Goal: Information Seeking & Learning: Learn about a topic

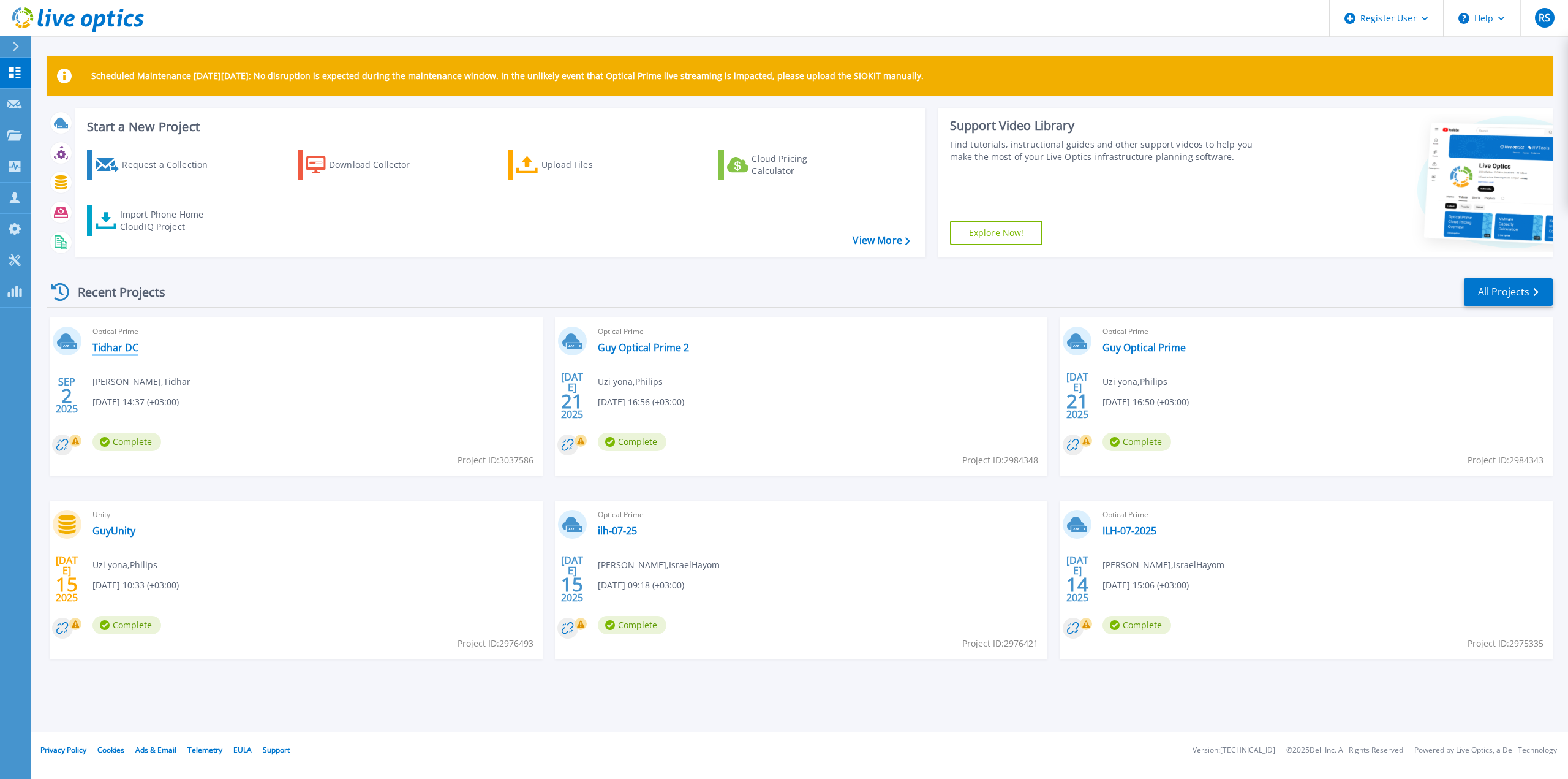
click at [117, 350] on link "Tidhar DC" at bounding box center [115, 347] width 46 height 13
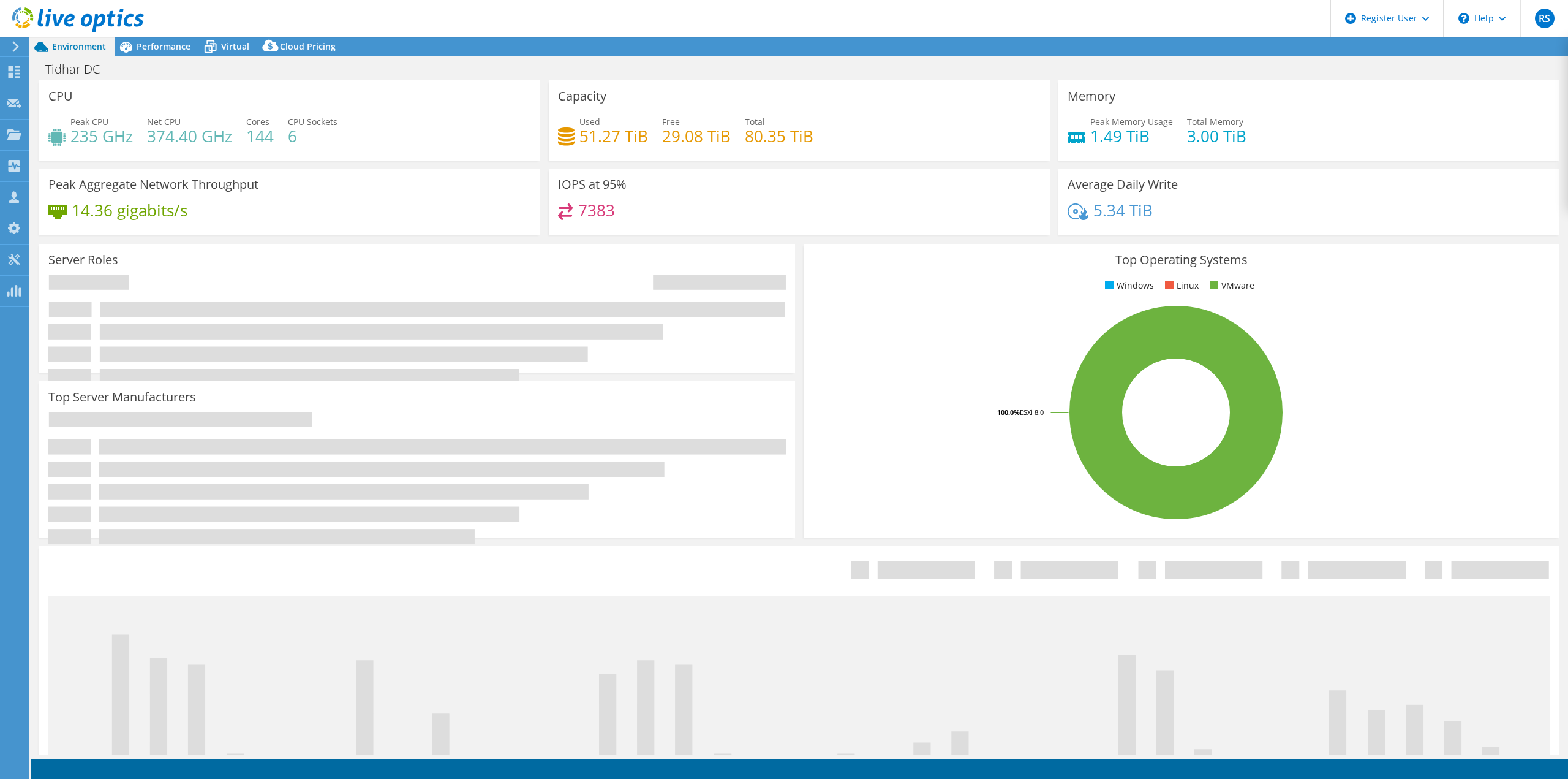
select select "USD"
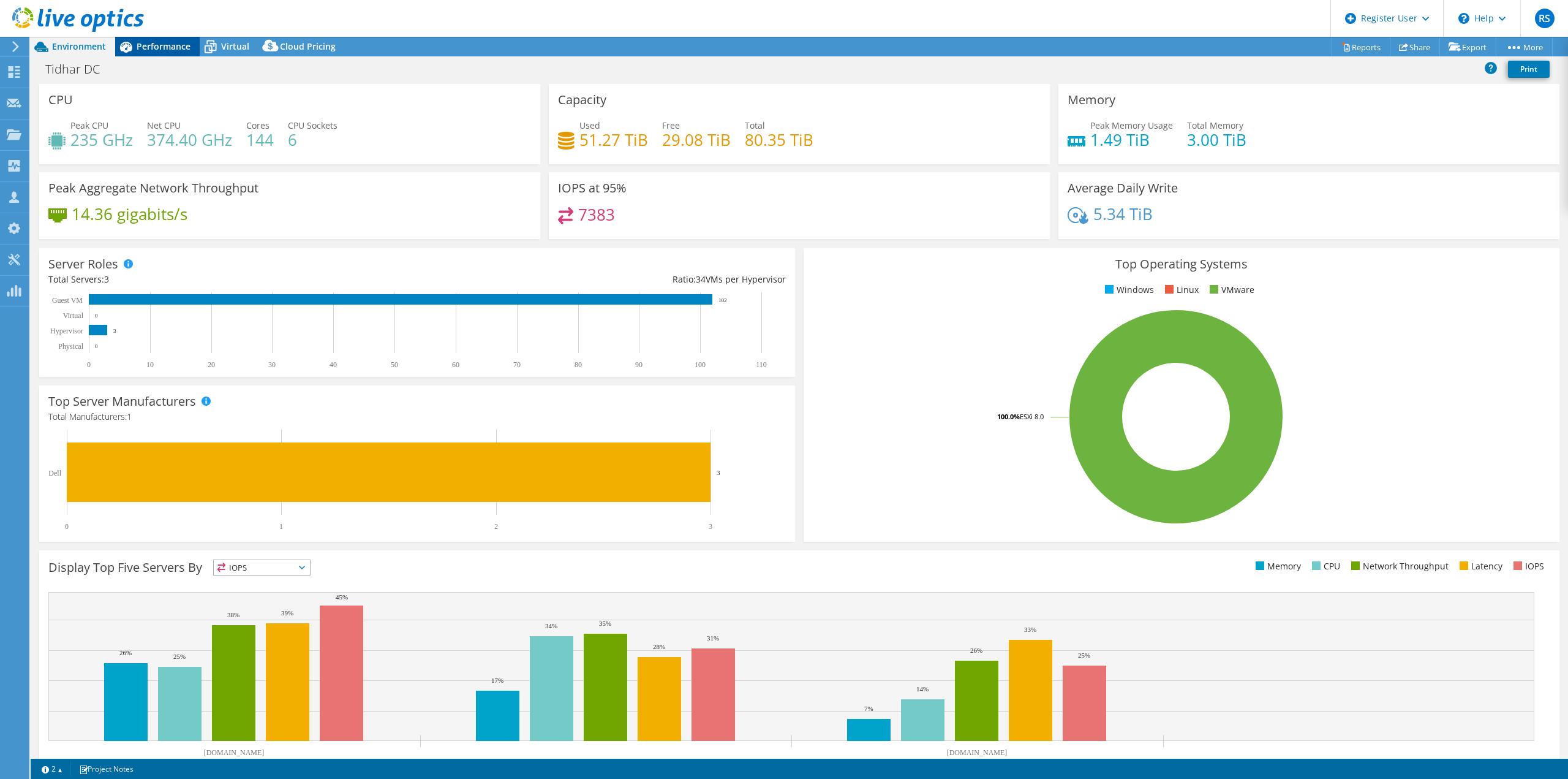
click at [159, 49] on span "Performance" at bounding box center [163, 46] width 54 height 12
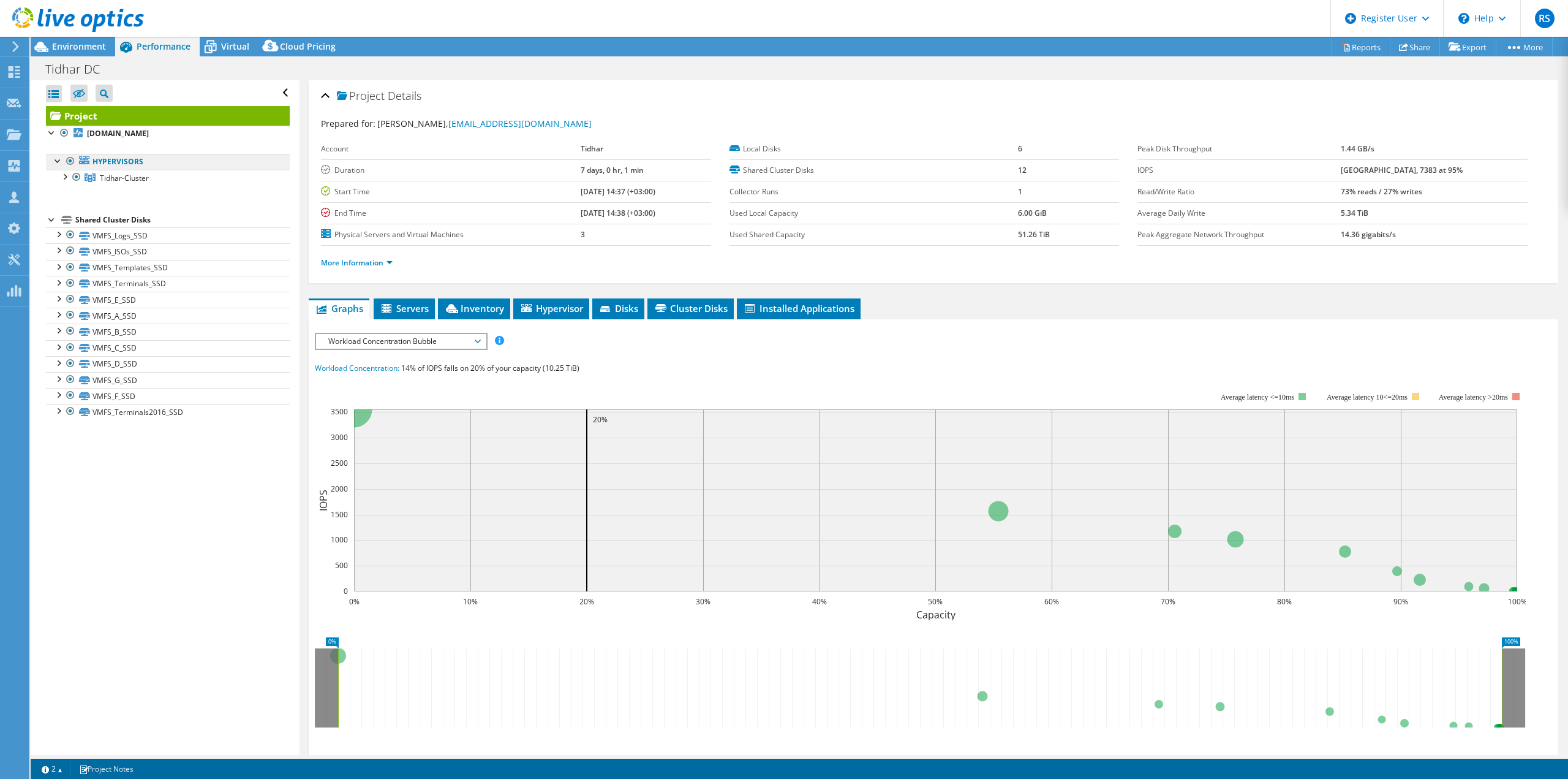
click at [122, 163] on link "Hypervisors" at bounding box center [168, 162] width 244 height 16
click at [411, 305] on span "Servers" at bounding box center [404, 308] width 49 height 13
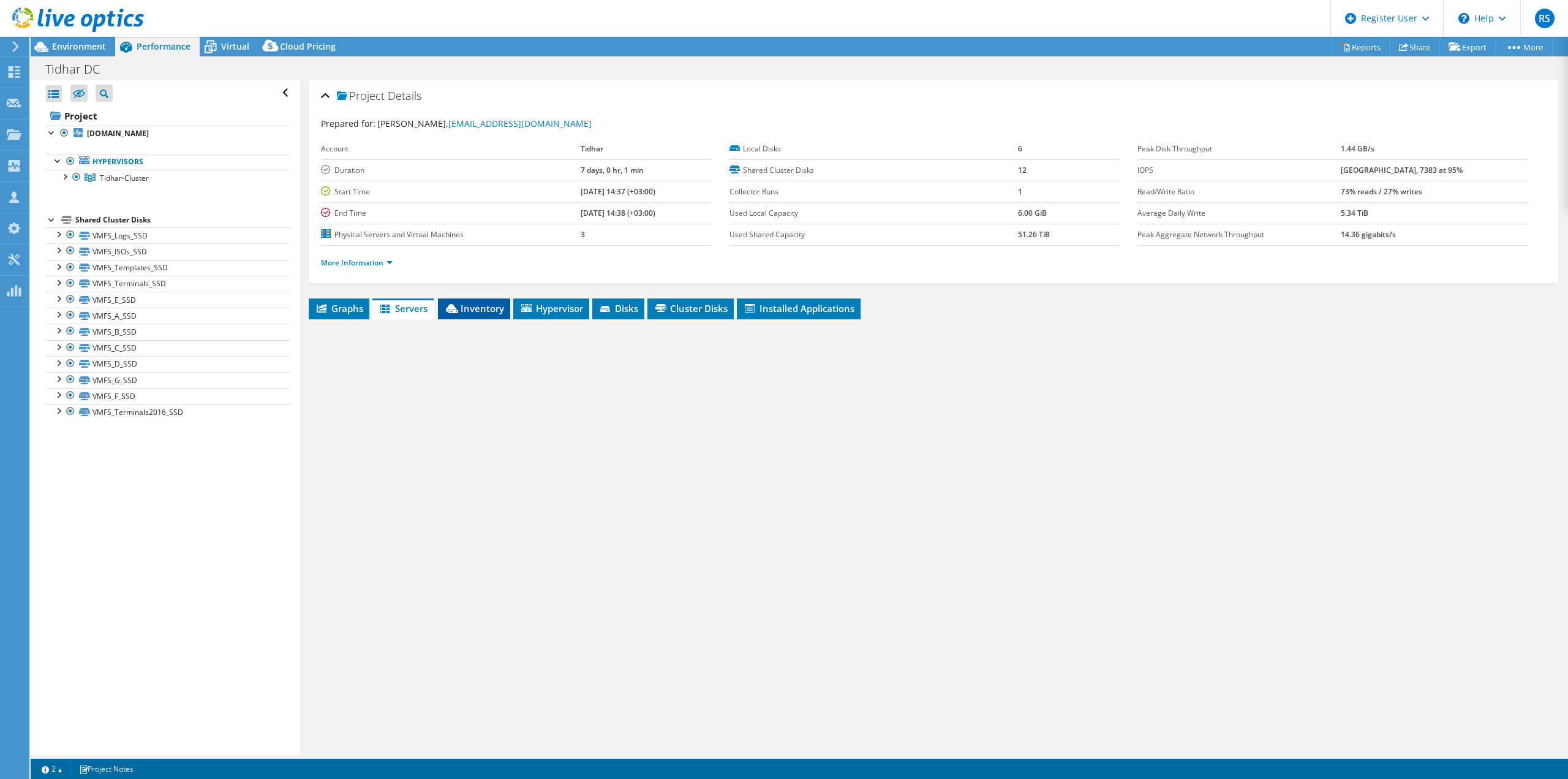
click at [474, 309] on span "Inventory" at bounding box center [474, 308] width 60 height 13
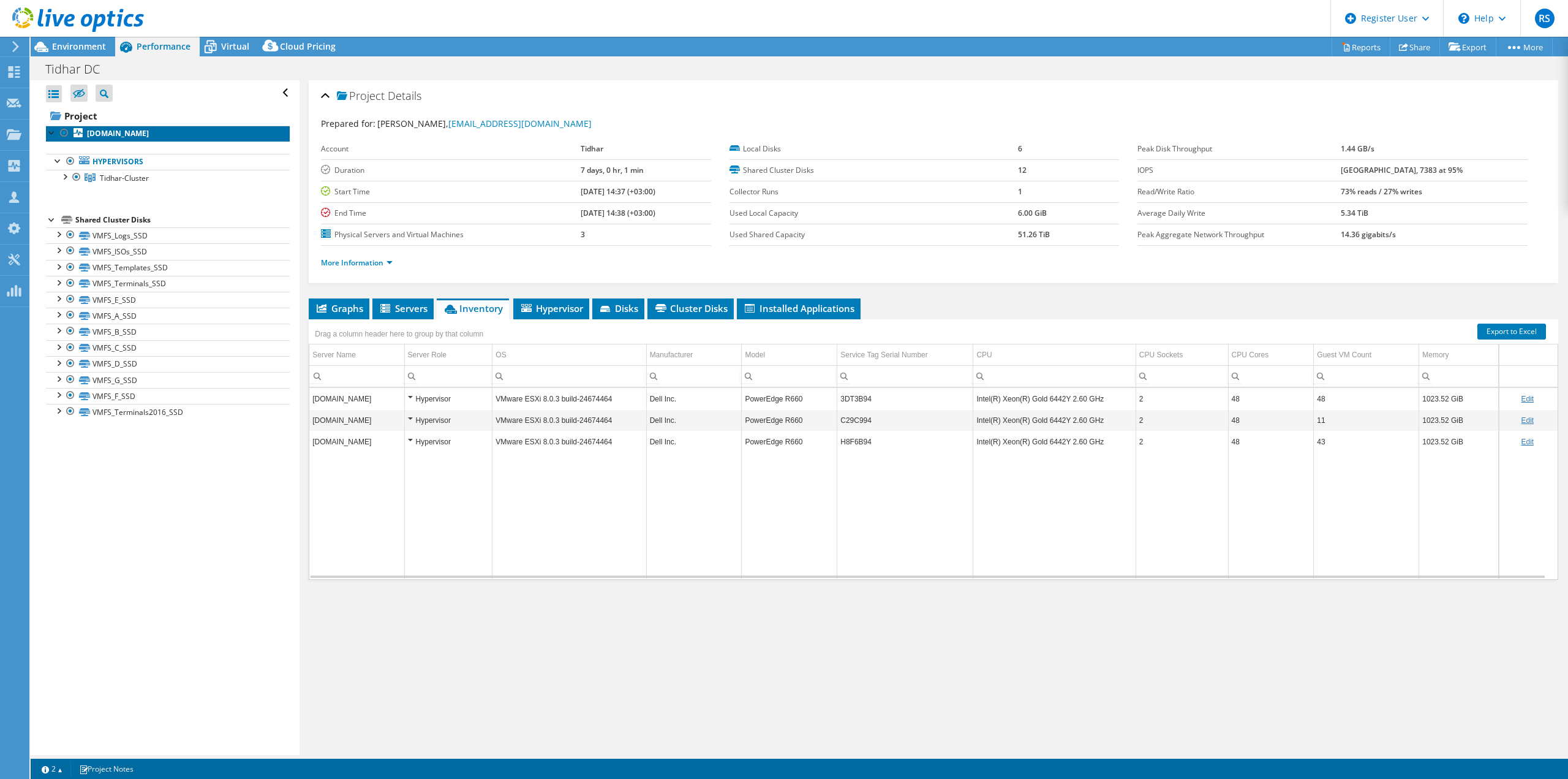
click at [117, 138] on b "[DOMAIN_NAME]" at bounding box center [117, 133] width 62 height 10
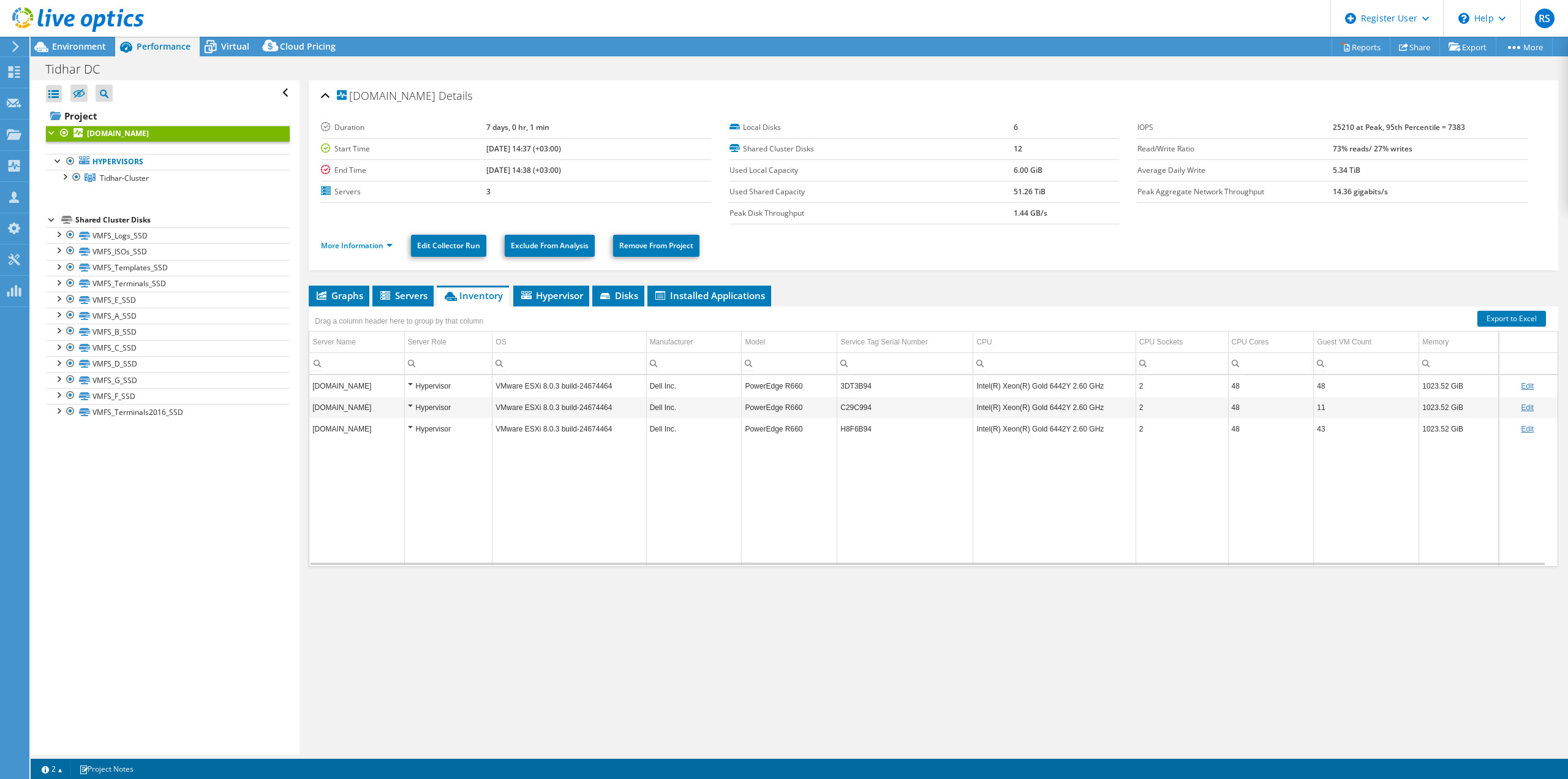
click at [59, 132] on div at bounding box center [64, 133] width 13 height 15
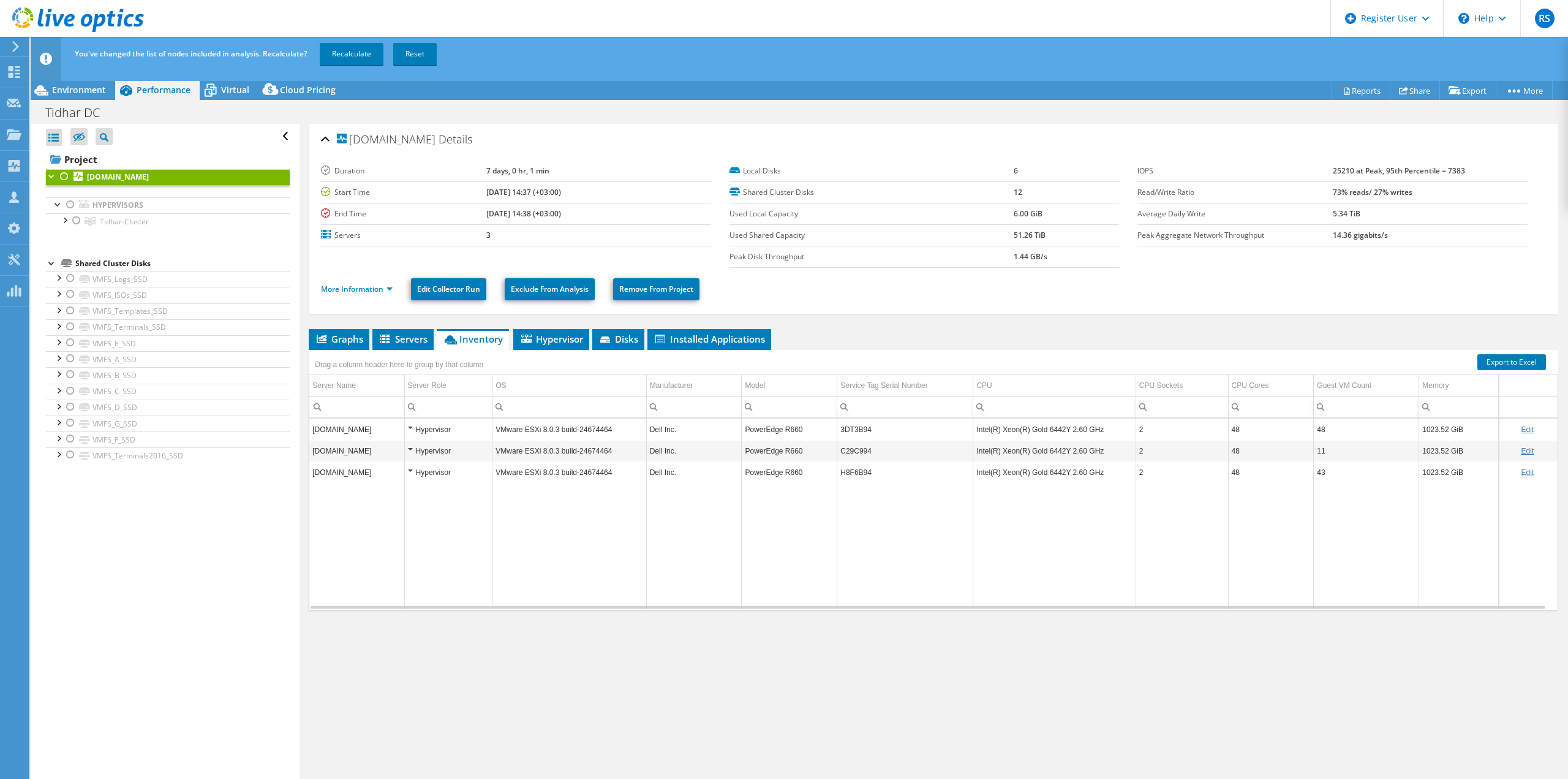
click at [55, 180] on div at bounding box center [52, 175] width 13 height 13
click at [52, 178] on div at bounding box center [52, 175] width 13 height 13
click at [84, 161] on link "Project" at bounding box center [168, 159] width 244 height 20
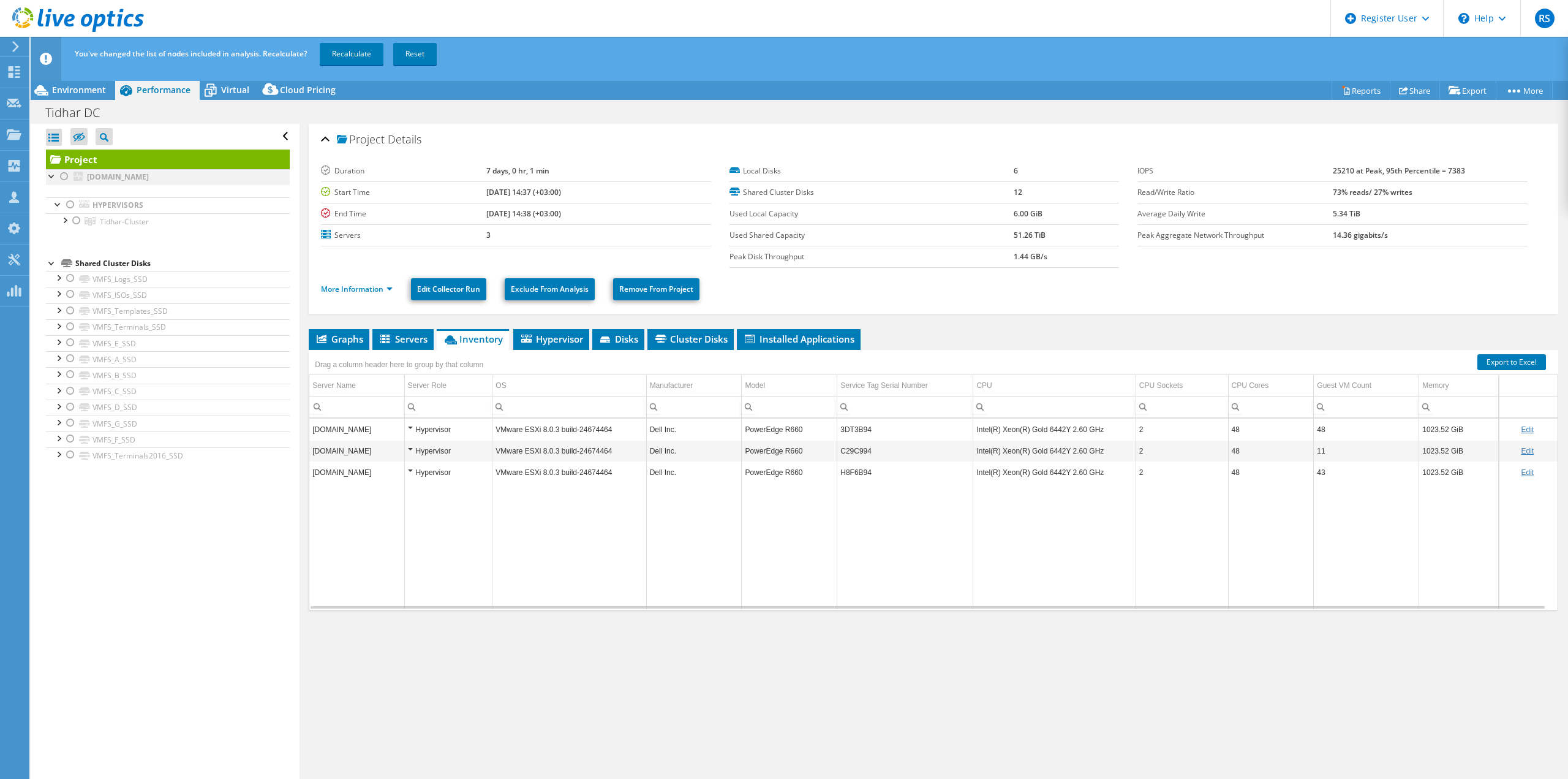
click at [67, 174] on div at bounding box center [64, 176] width 13 height 15
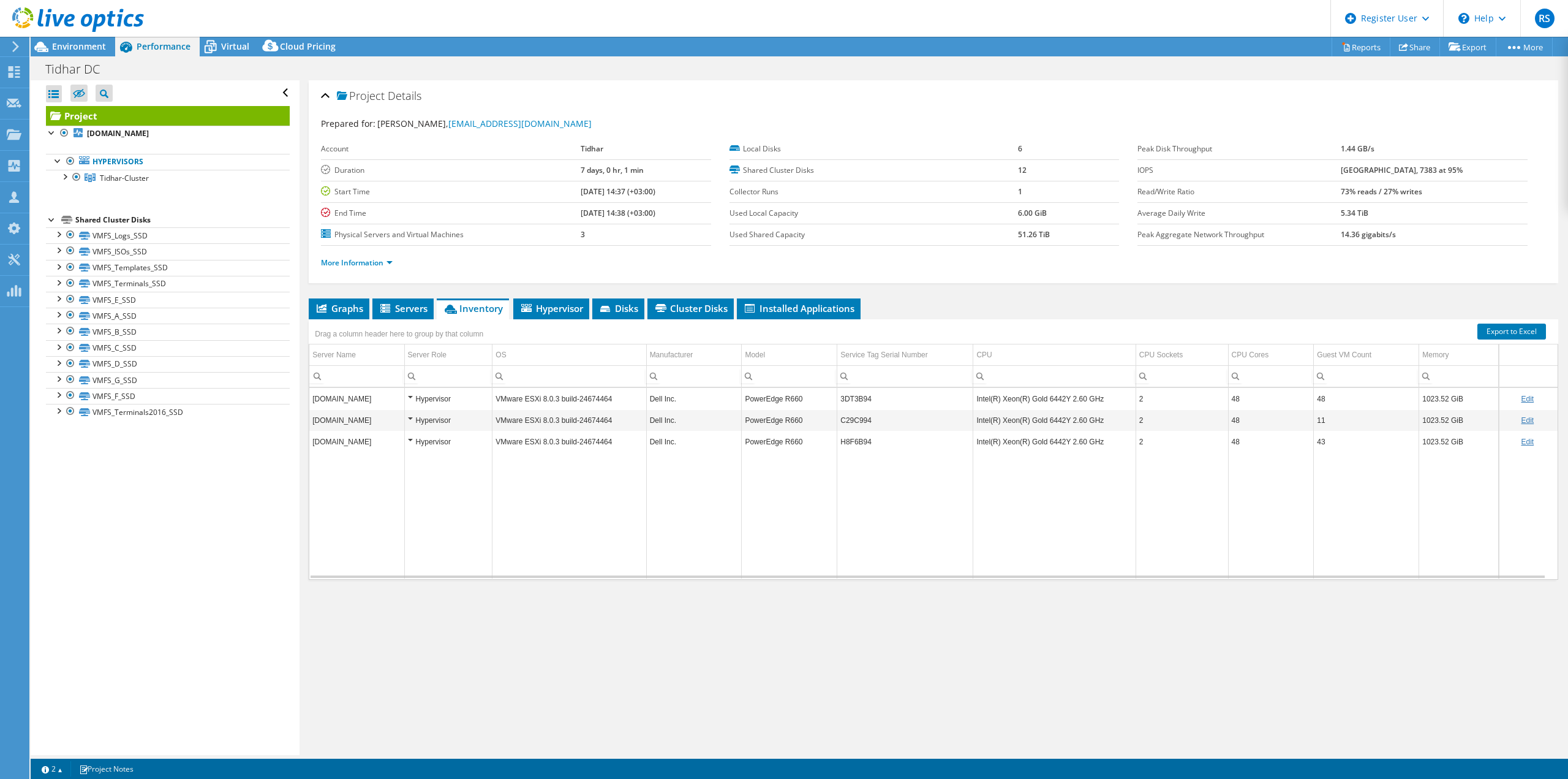
click at [277, 91] on div "Open All Close All Hide Excluded Nodes Project Tree Filter" at bounding box center [168, 93] width 244 height 26
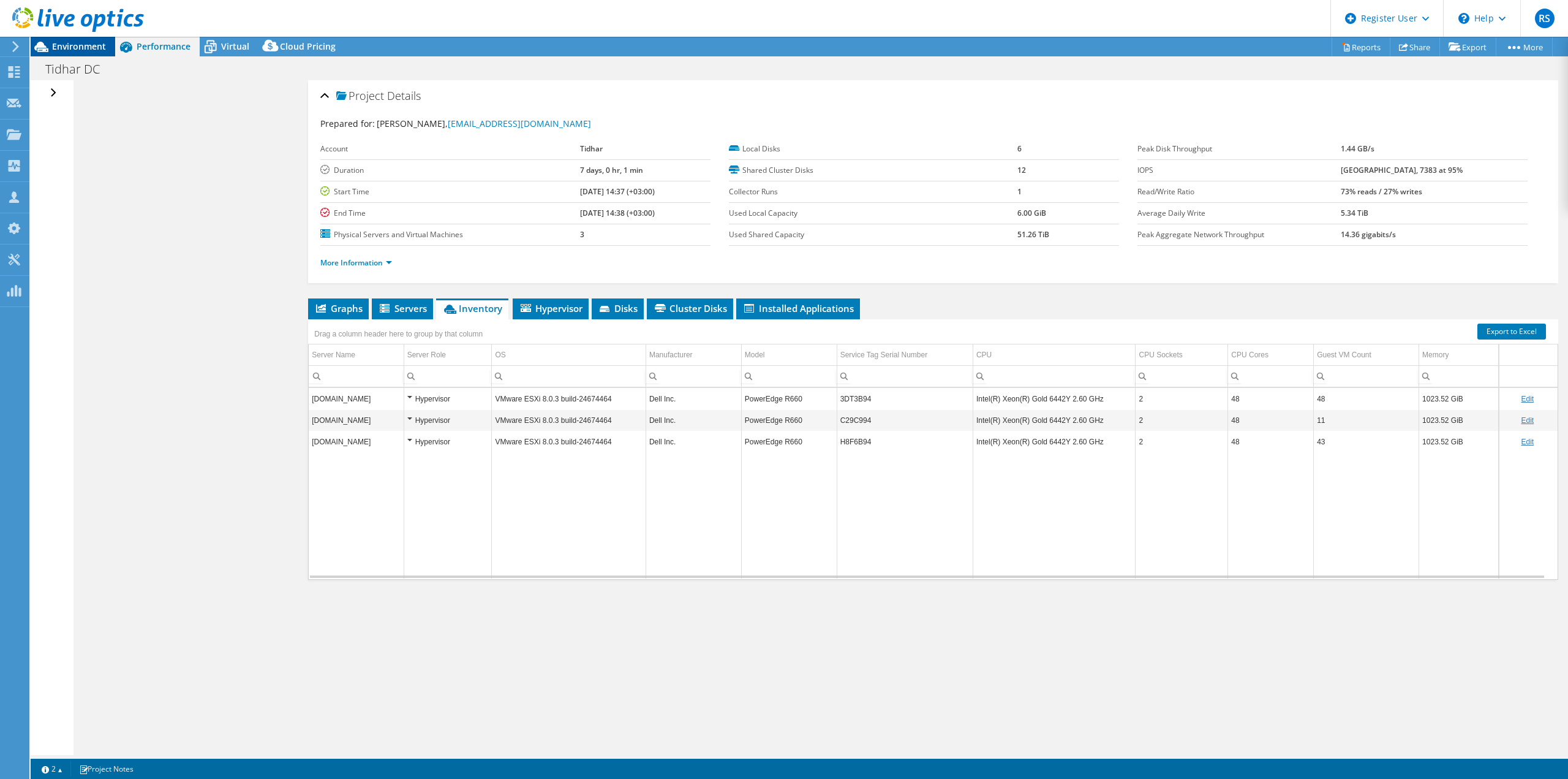
click at [66, 45] on span "Environment" at bounding box center [79, 46] width 54 height 12
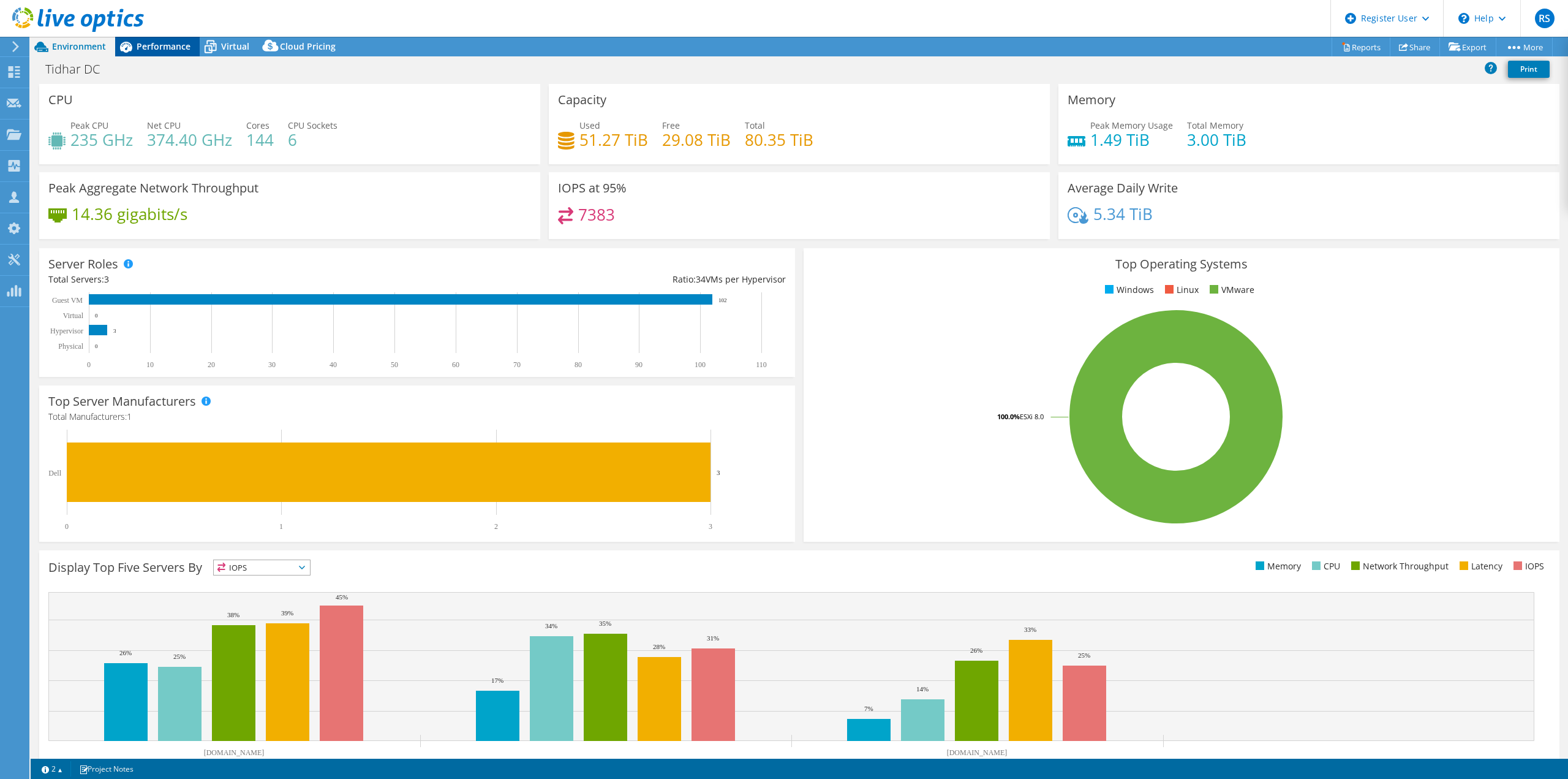
click at [174, 48] on span "Performance" at bounding box center [163, 46] width 54 height 12
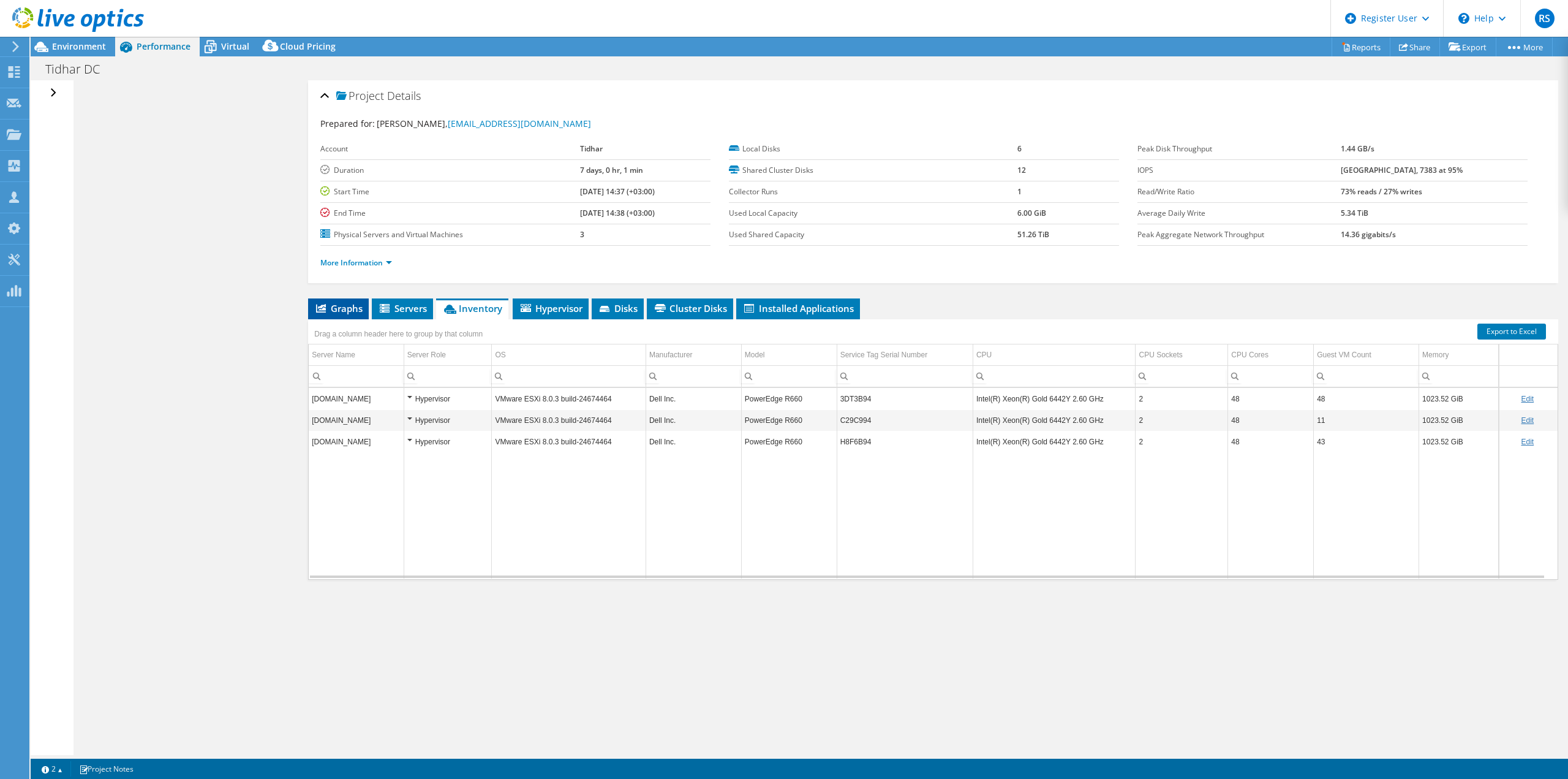
click at [325, 305] on icon at bounding box center [320, 308] width 10 height 9
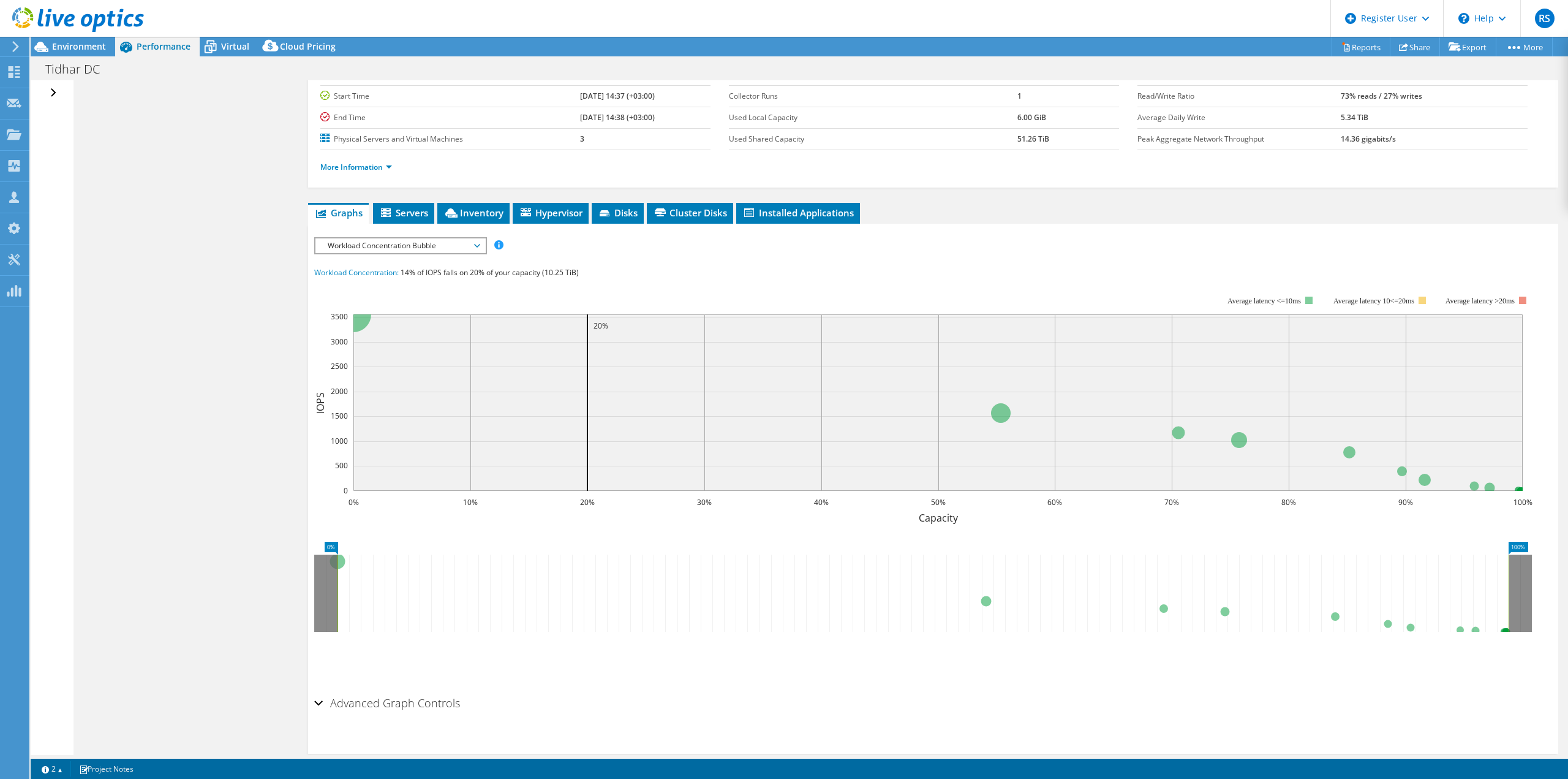
scroll to position [116, 0]
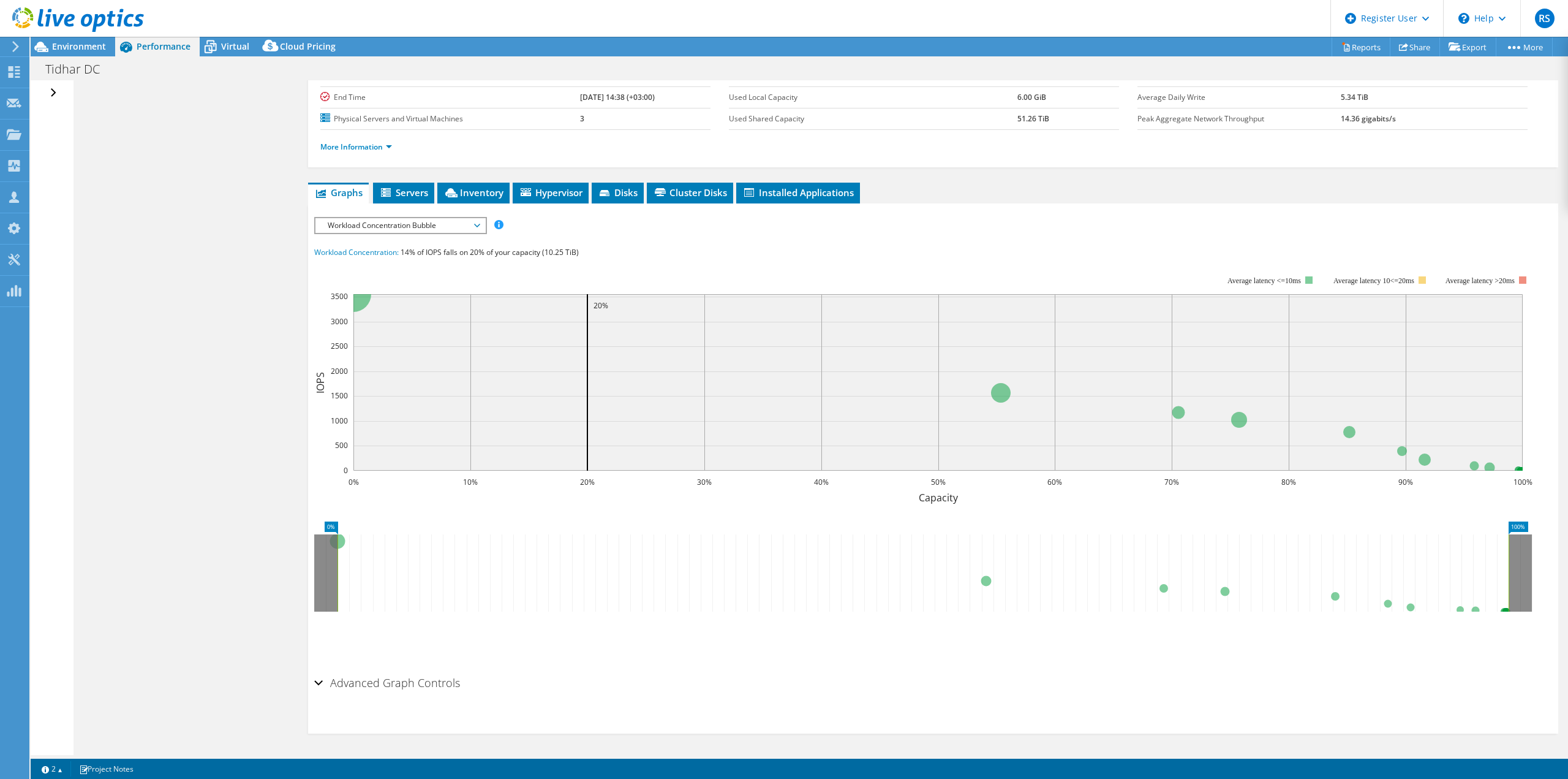
click at [985, 579] on icon at bounding box center [923, 573] width 1171 height 77
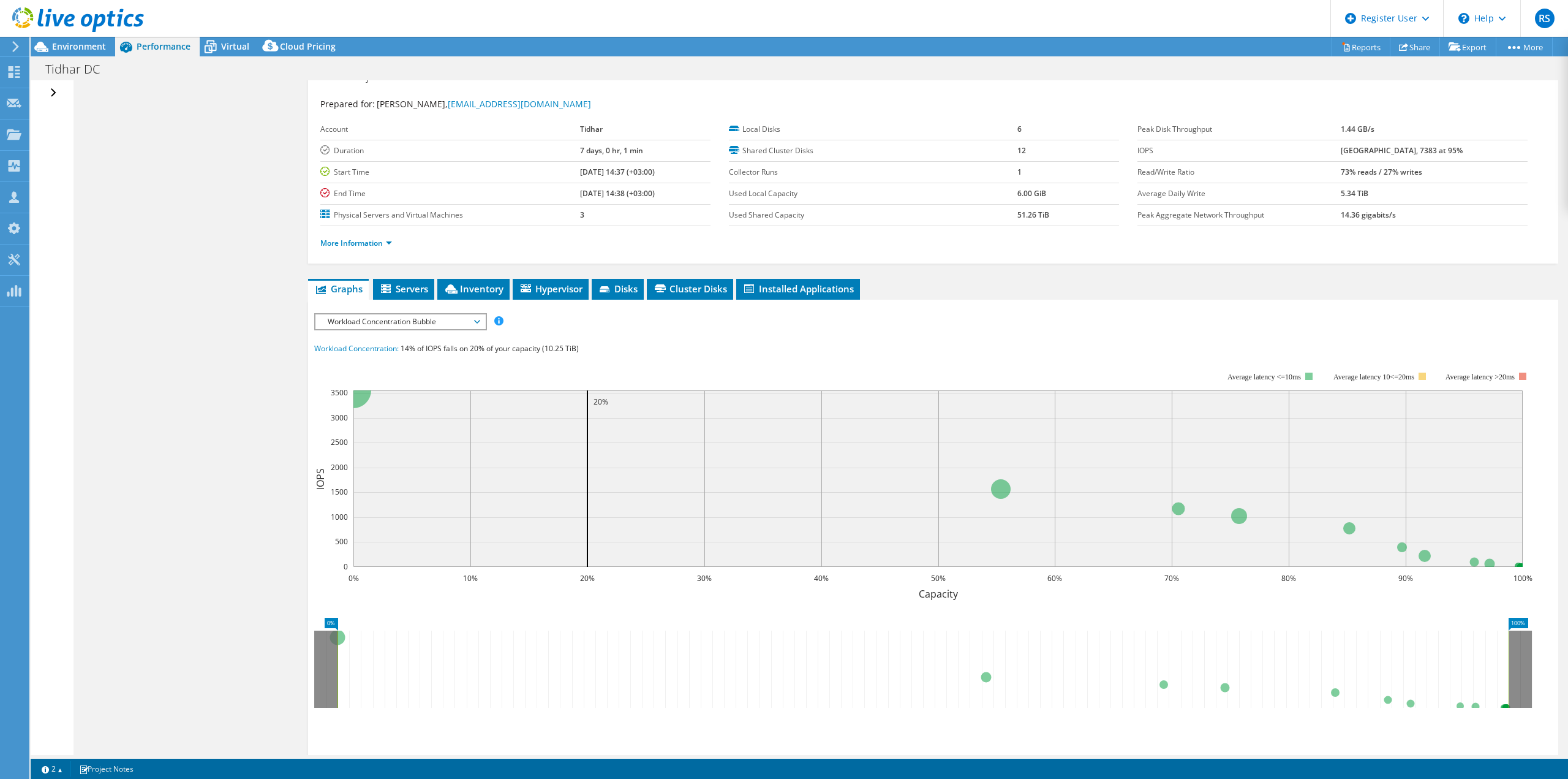
scroll to position [0, 0]
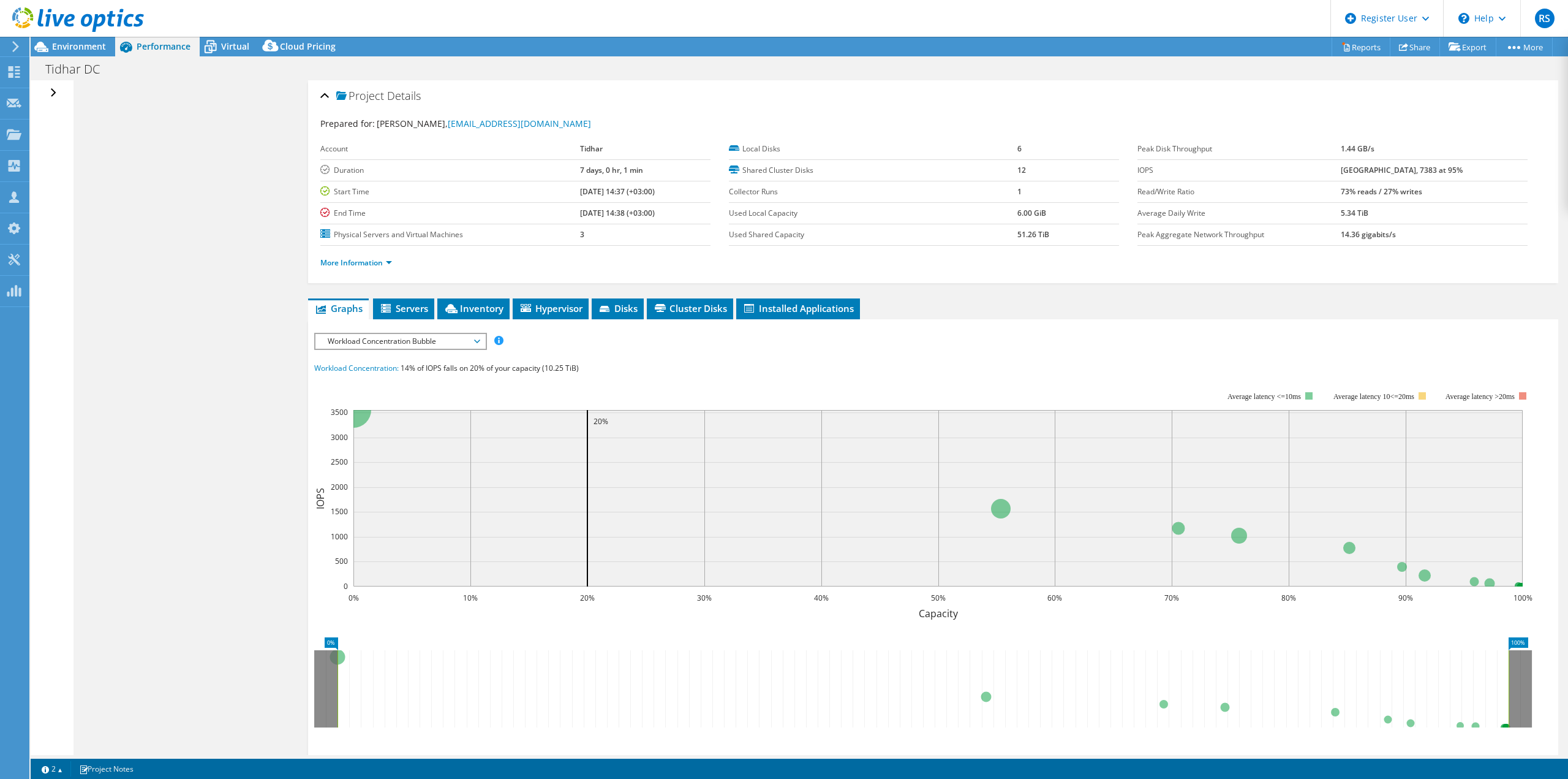
click at [55, 88] on div "Open All Close All Hide Excluded Nodes Project Tree Filter" at bounding box center [55, 93] width 18 height 26
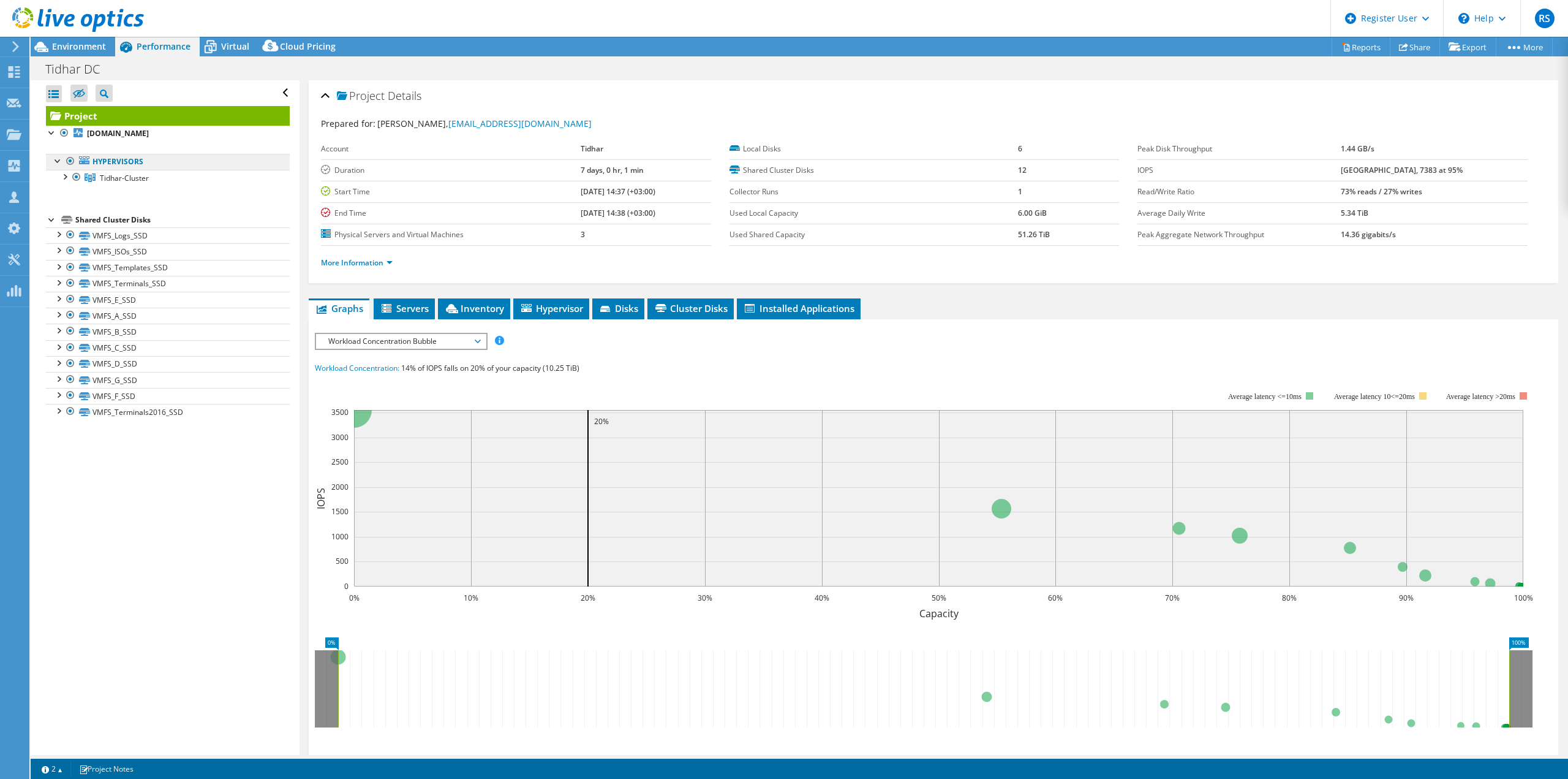
click at [95, 160] on link "Hypervisors" at bounding box center [168, 162] width 244 height 16
click at [63, 179] on div at bounding box center [64, 176] width 13 height 13
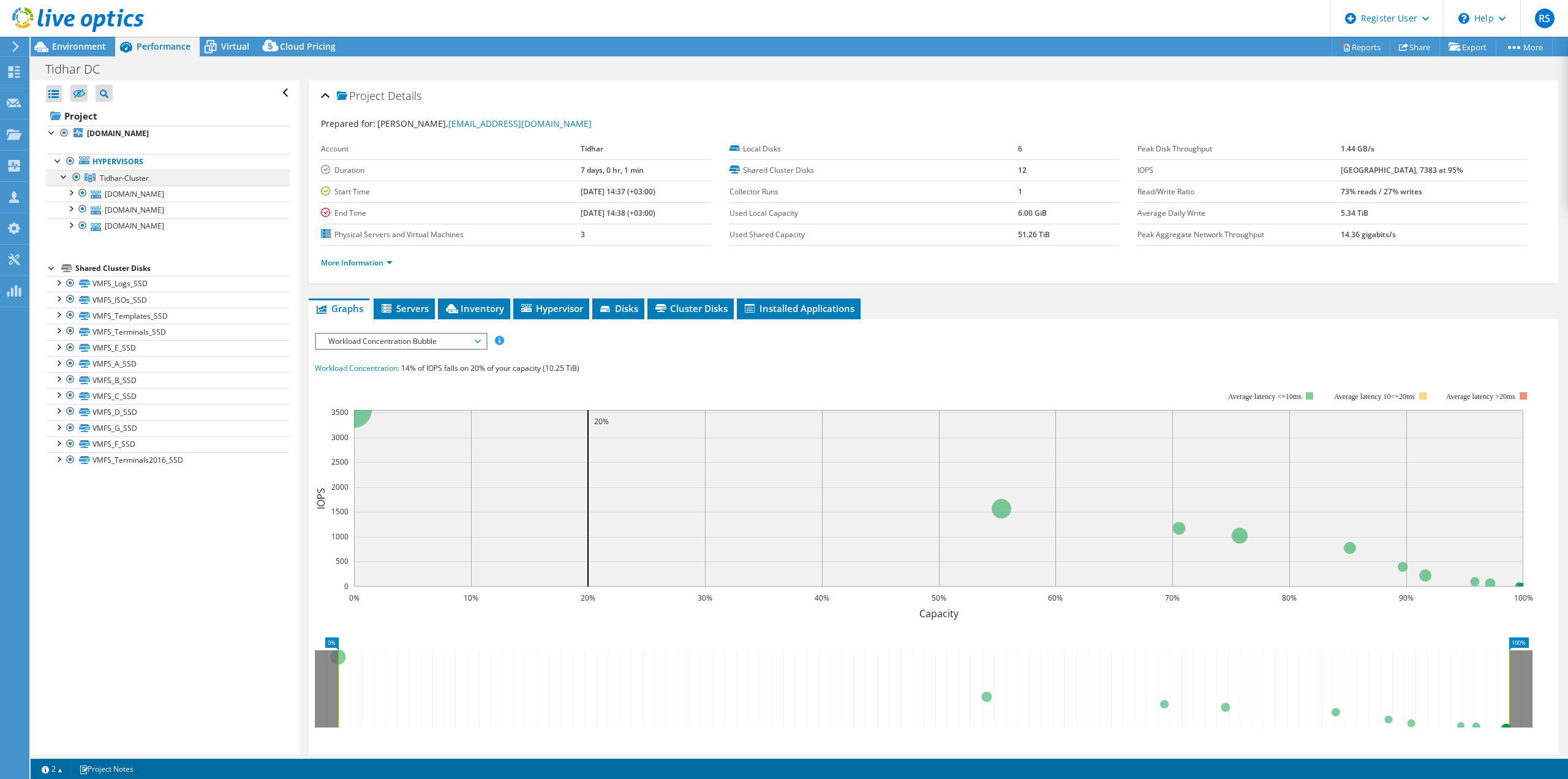
click at [131, 182] on span "Tidhar-Cluster" at bounding box center [124, 178] width 49 height 10
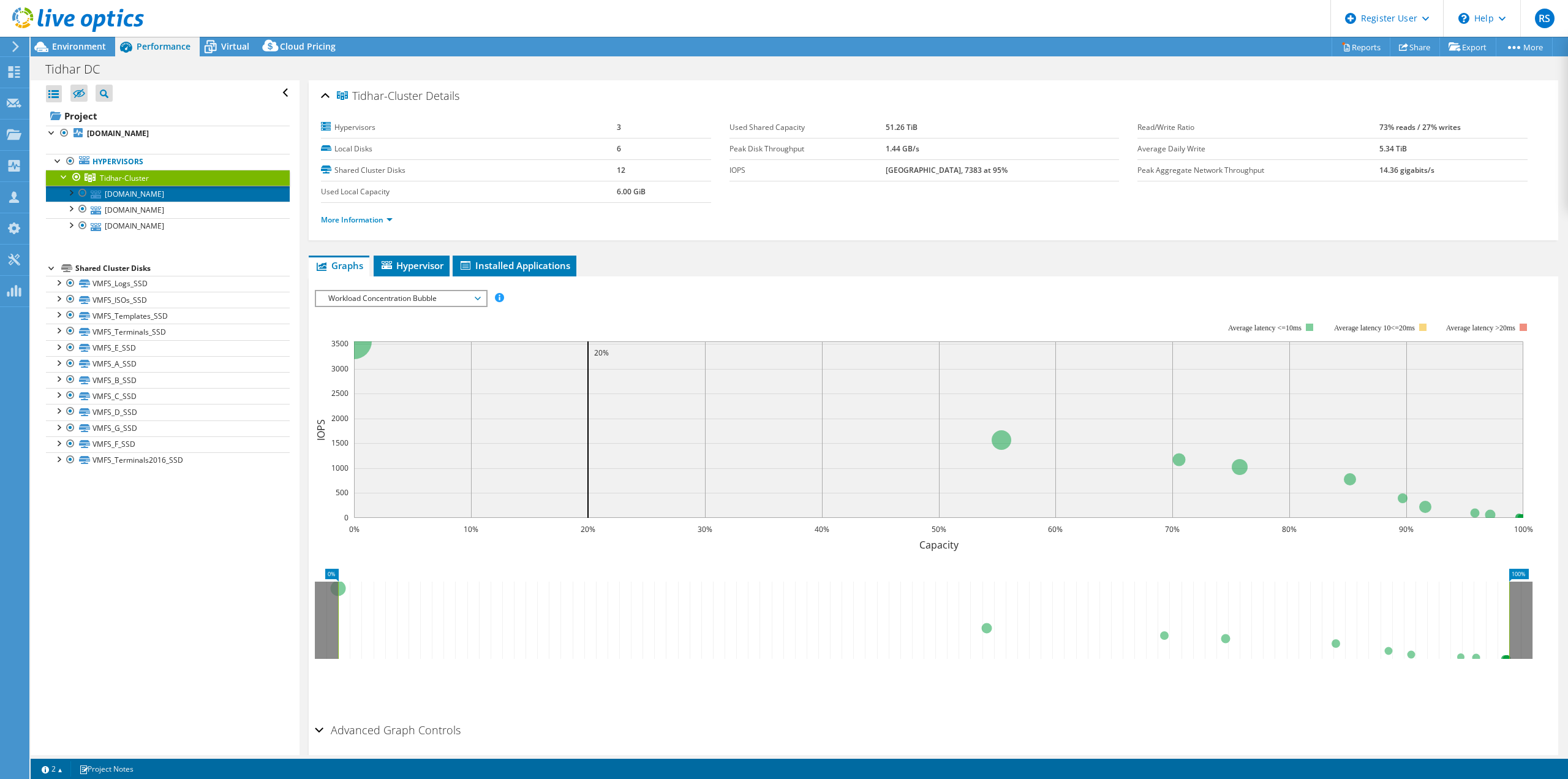
click at [131, 196] on link "[DOMAIN_NAME]" at bounding box center [168, 193] width 244 height 16
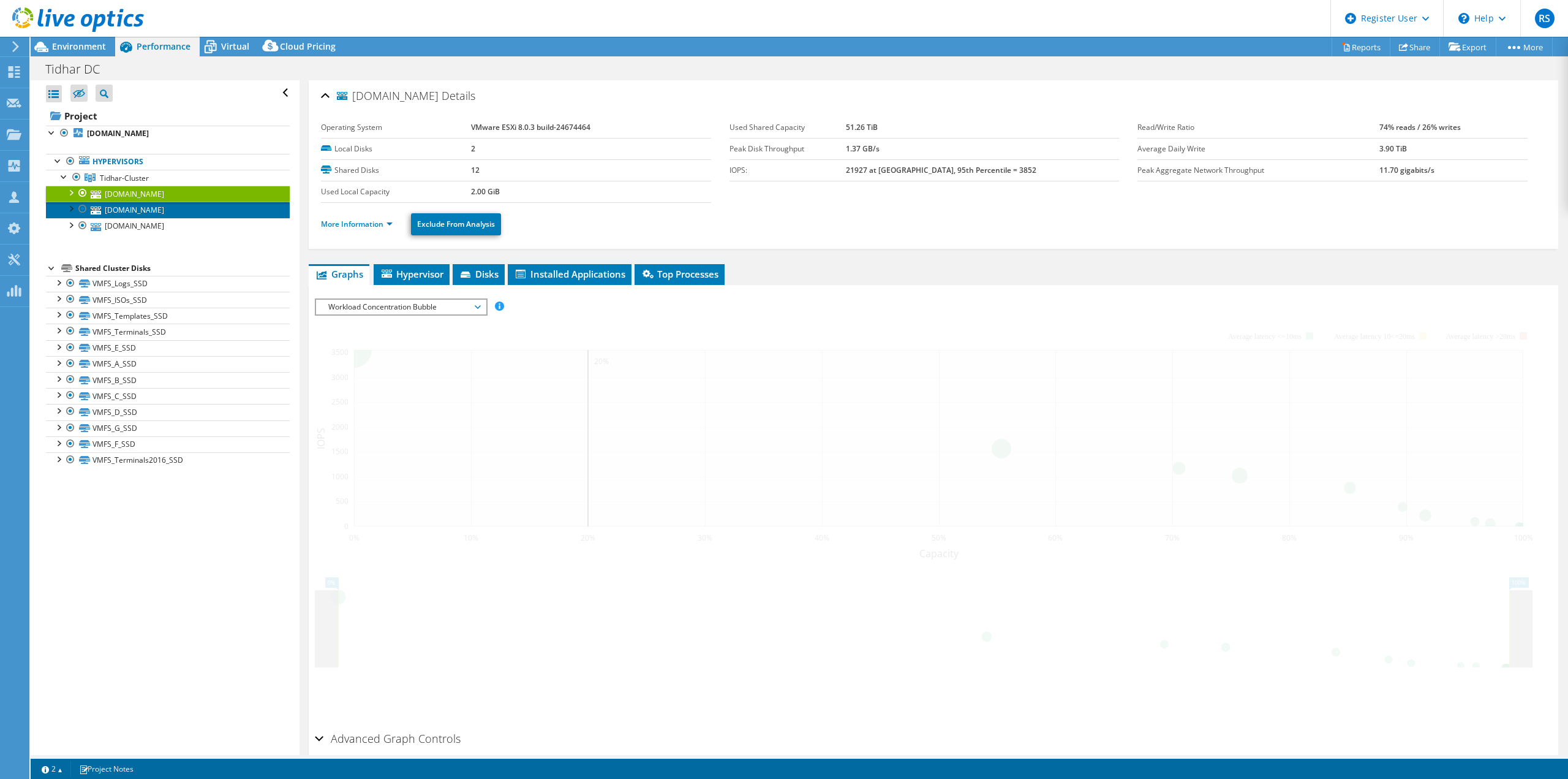
click at [140, 210] on link "[DOMAIN_NAME]" at bounding box center [168, 210] width 244 height 16
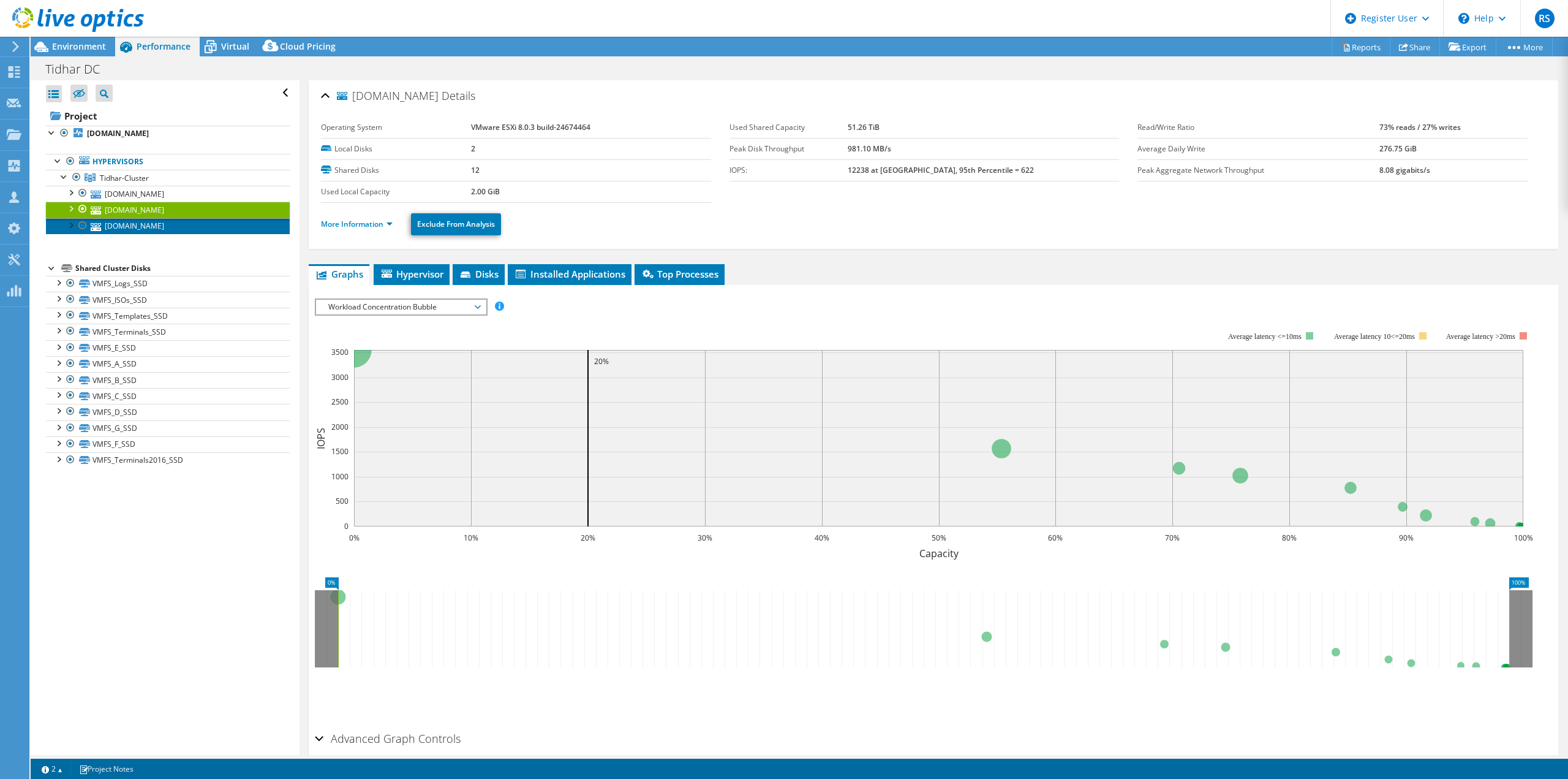
click at [143, 228] on link "[DOMAIN_NAME]" at bounding box center [168, 226] width 244 height 16
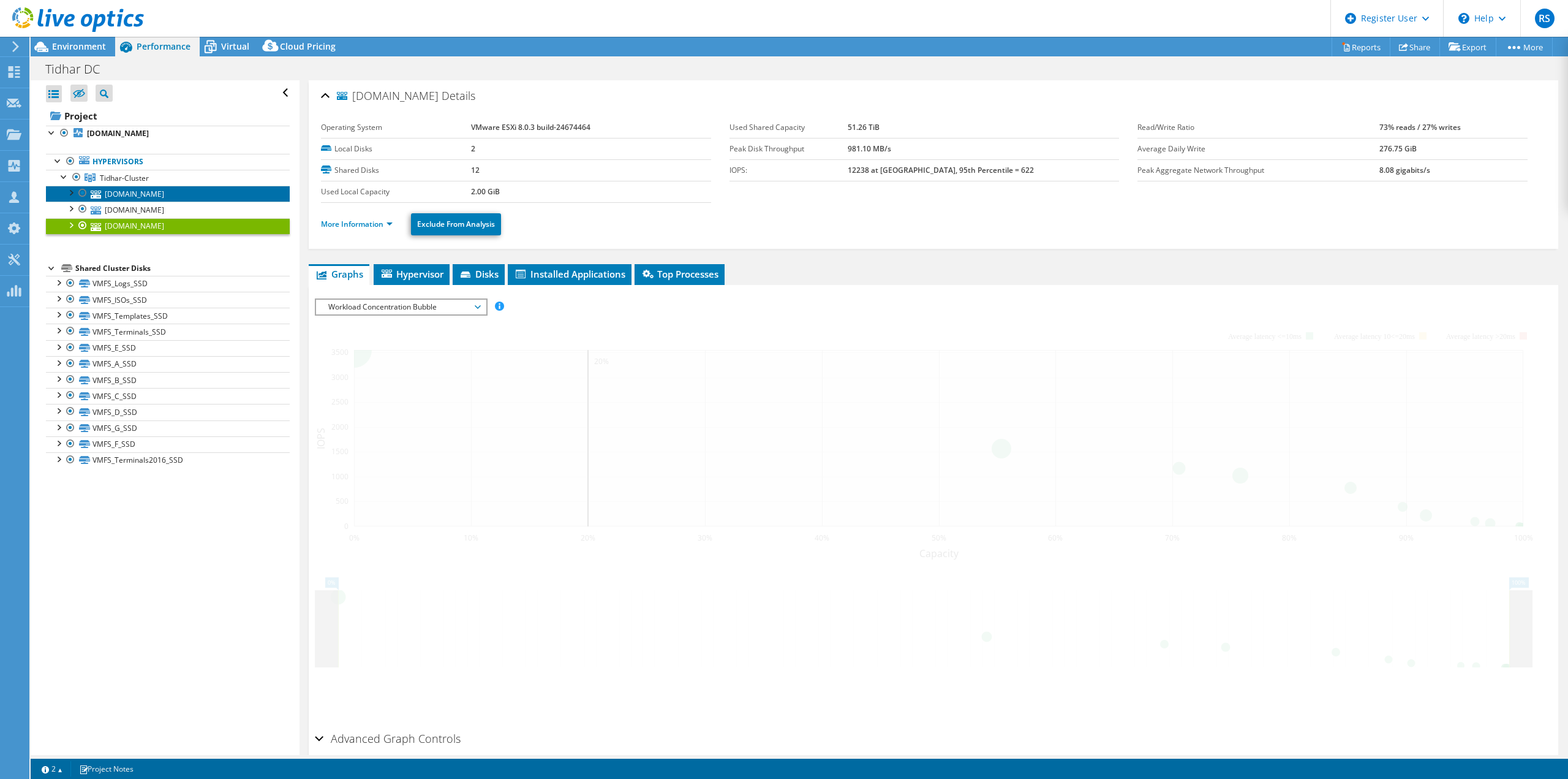
click at [94, 189] on link "[DOMAIN_NAME]" at bounding box center [168, 193] width 244 height 16
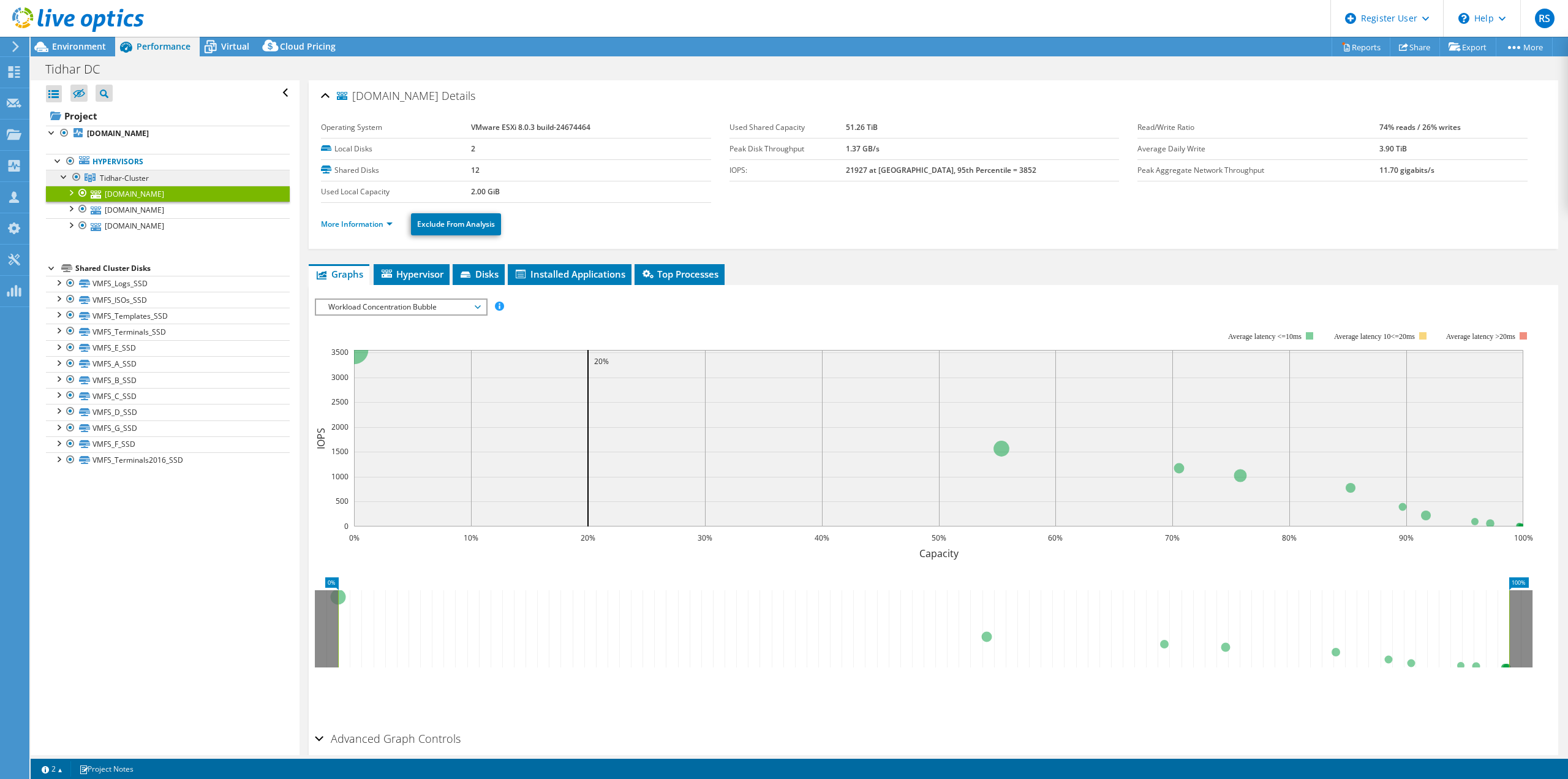
click at [105, 177] on span "Tidhar-Cluster" at bounding box center [124, 178] width 49 height 10
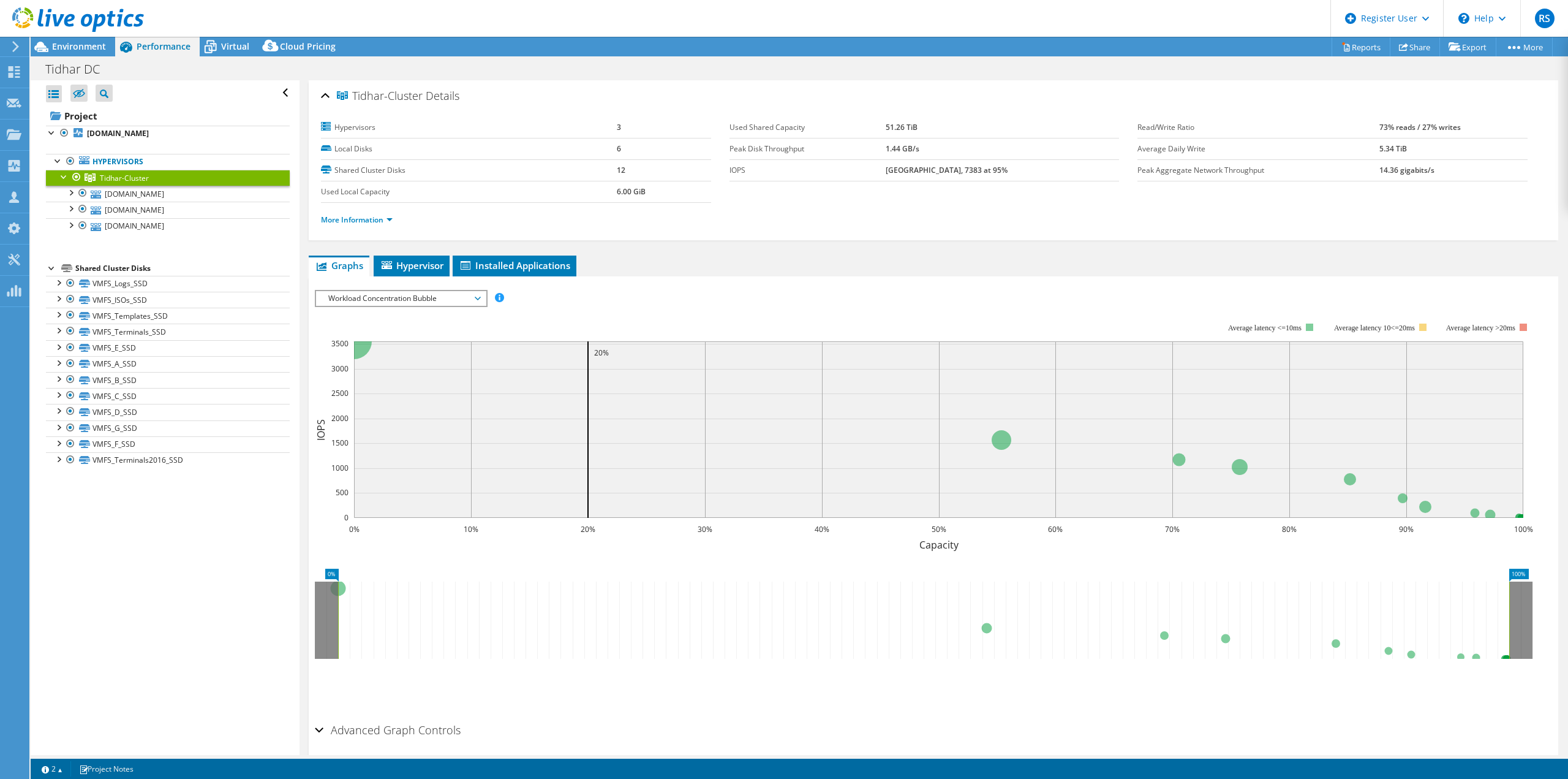
click at [454, 296] on span "Workload Concentration Bubble" at bounding box center [400, 298] width 157 height 15
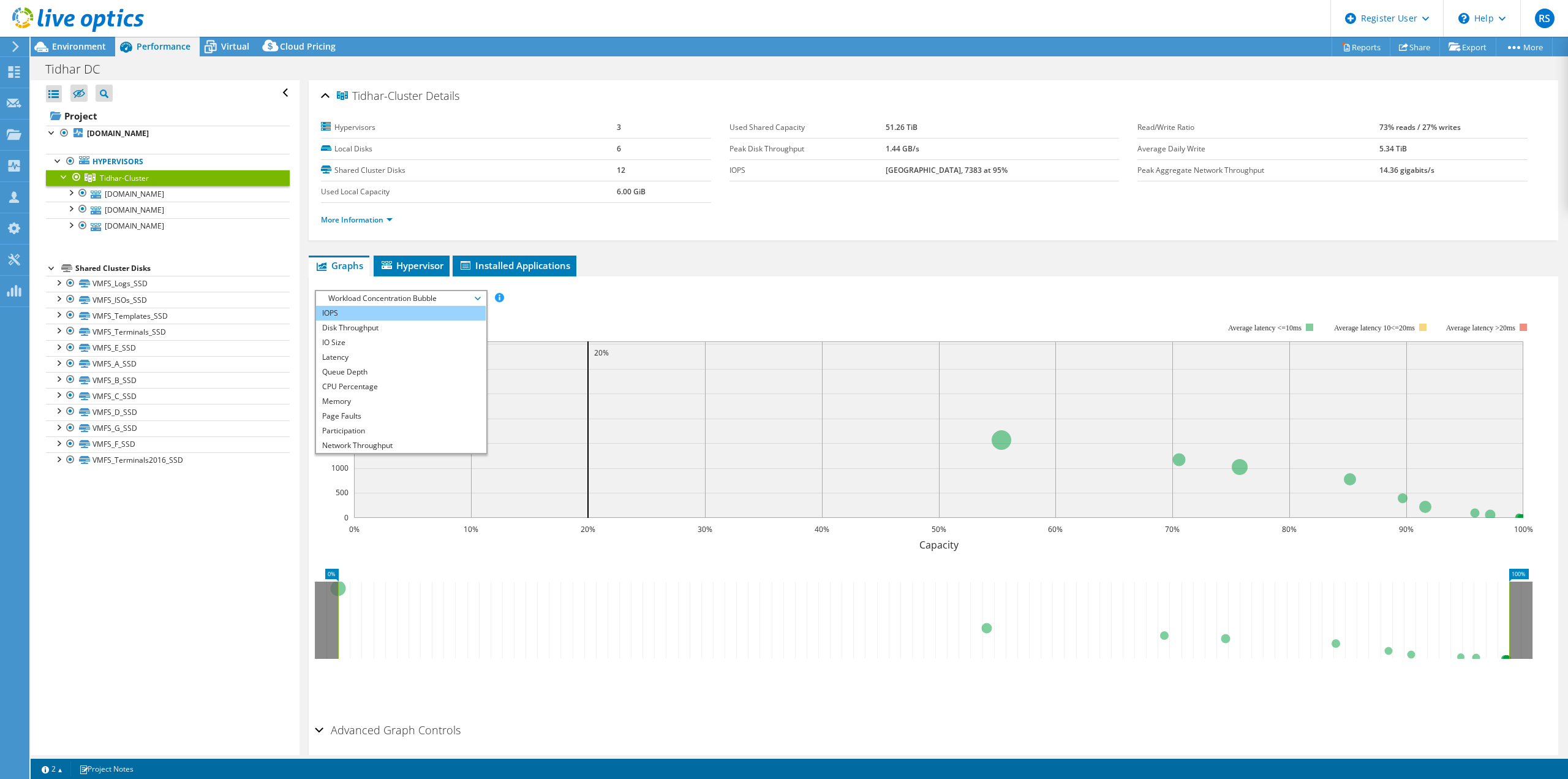
click at [379, 313] on li "IOPS" at bounding box center [400, 313] width 170 height 15
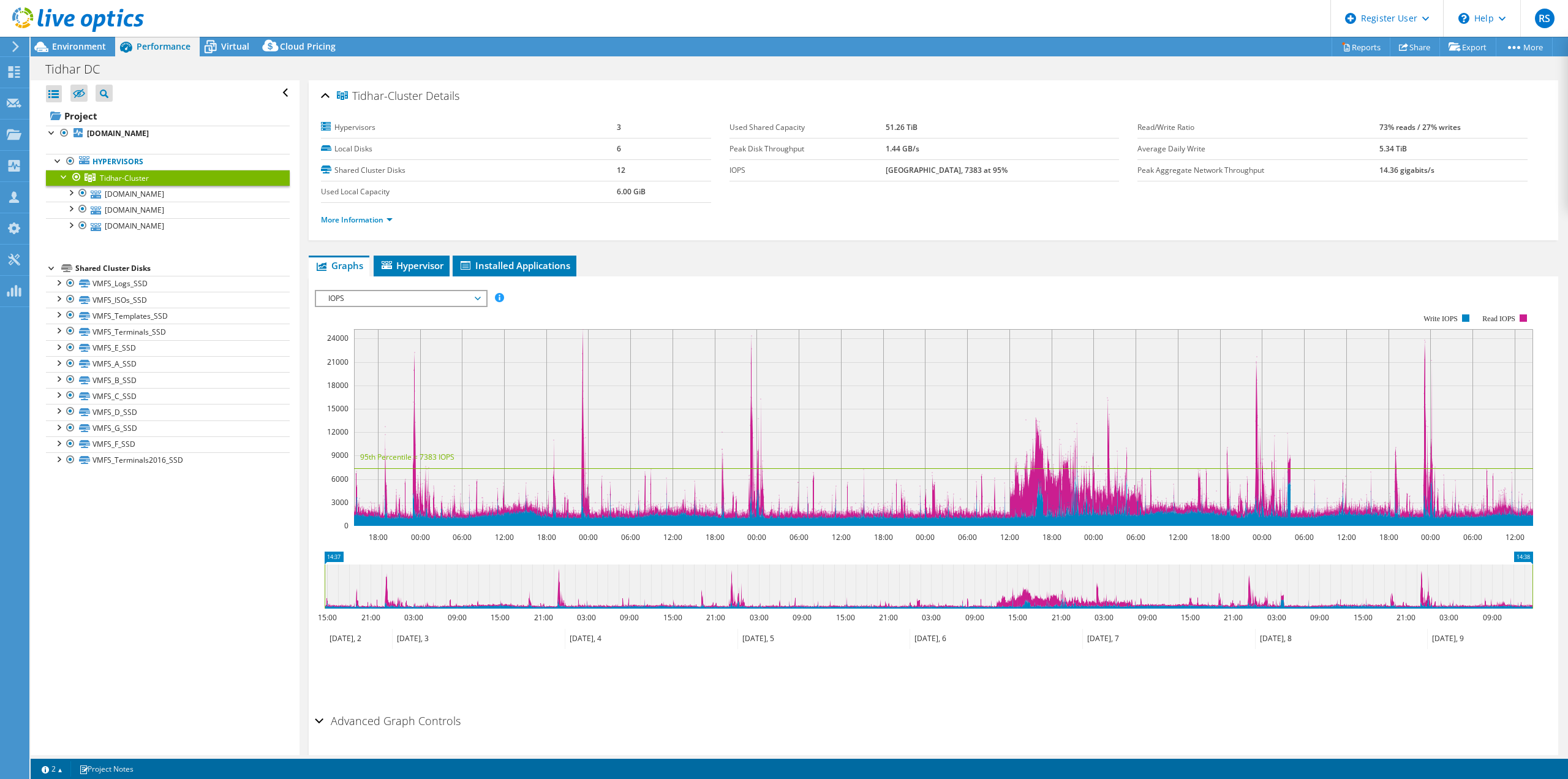
click at [369, 302] on span "IOPS" at bounding box center [400, 298] width 157 height 15
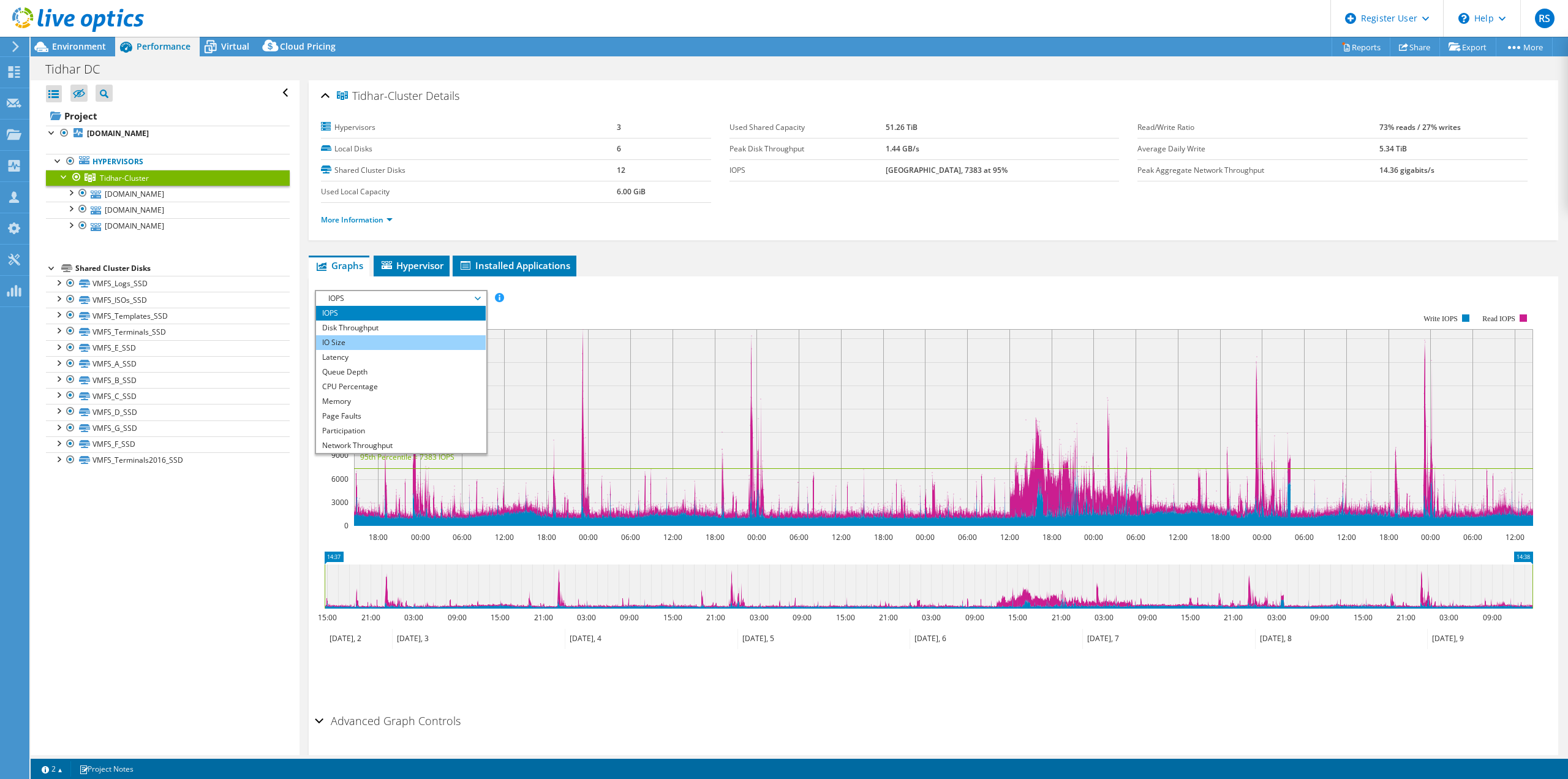
click at [348, 346] on li "IO Size" at bounding box center [400, 343] width 170 height 15
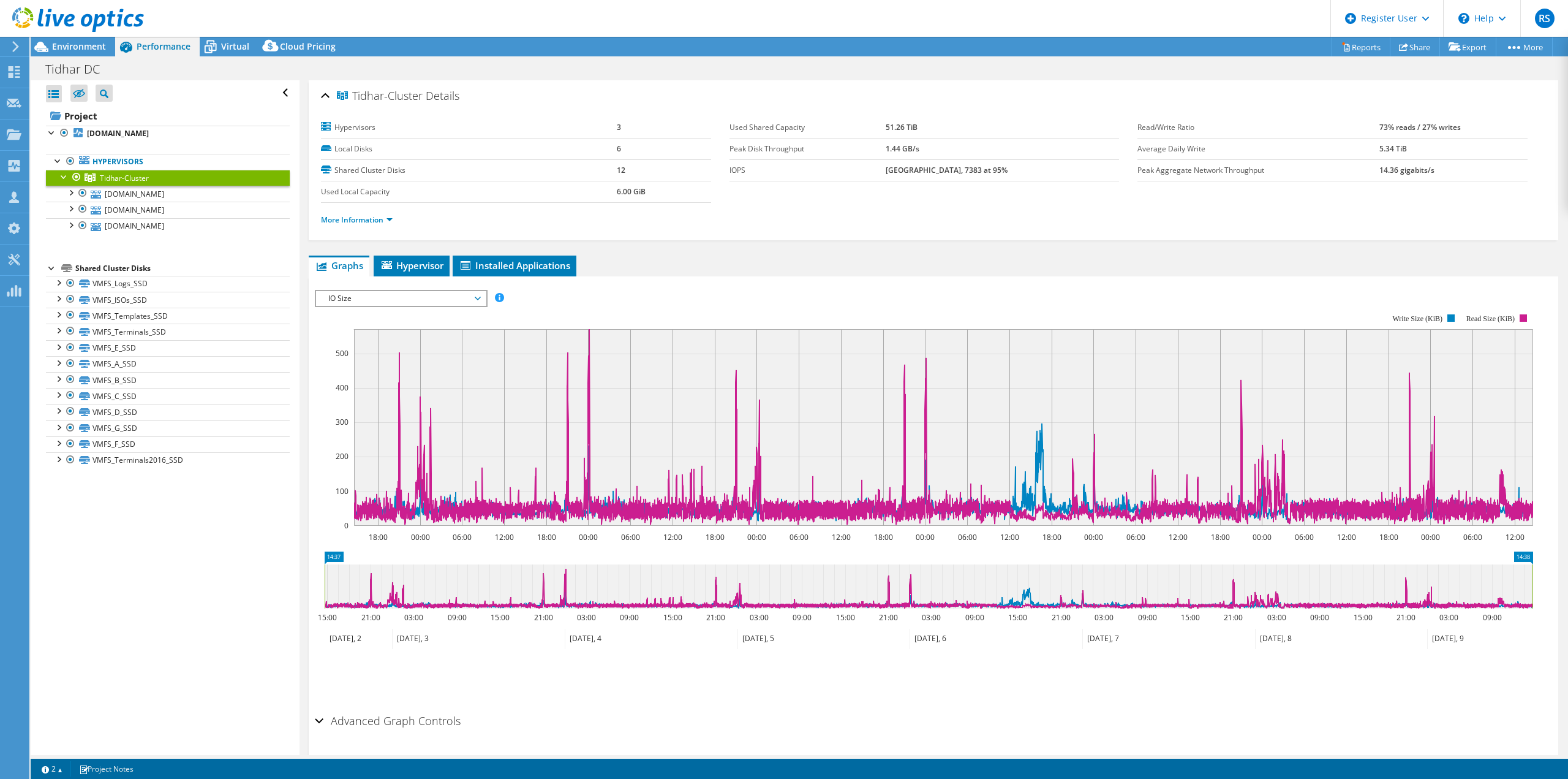
click at [362, 301] on span "IO Size" at bounding box center [400, 298] width 157 height 15
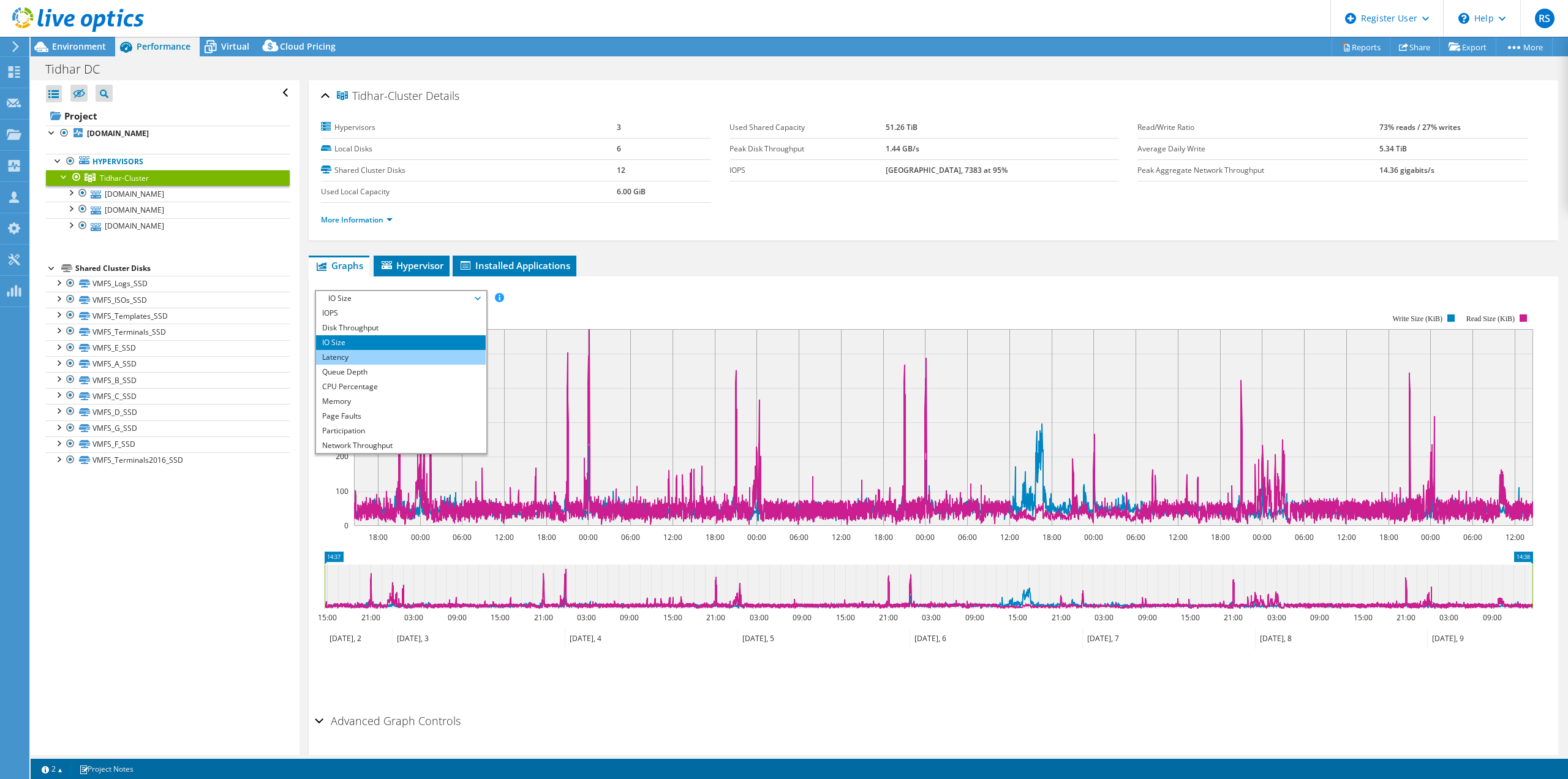
click at [338, 358] on li "Latency" at bounding box center [400, 357] width 170 height 15
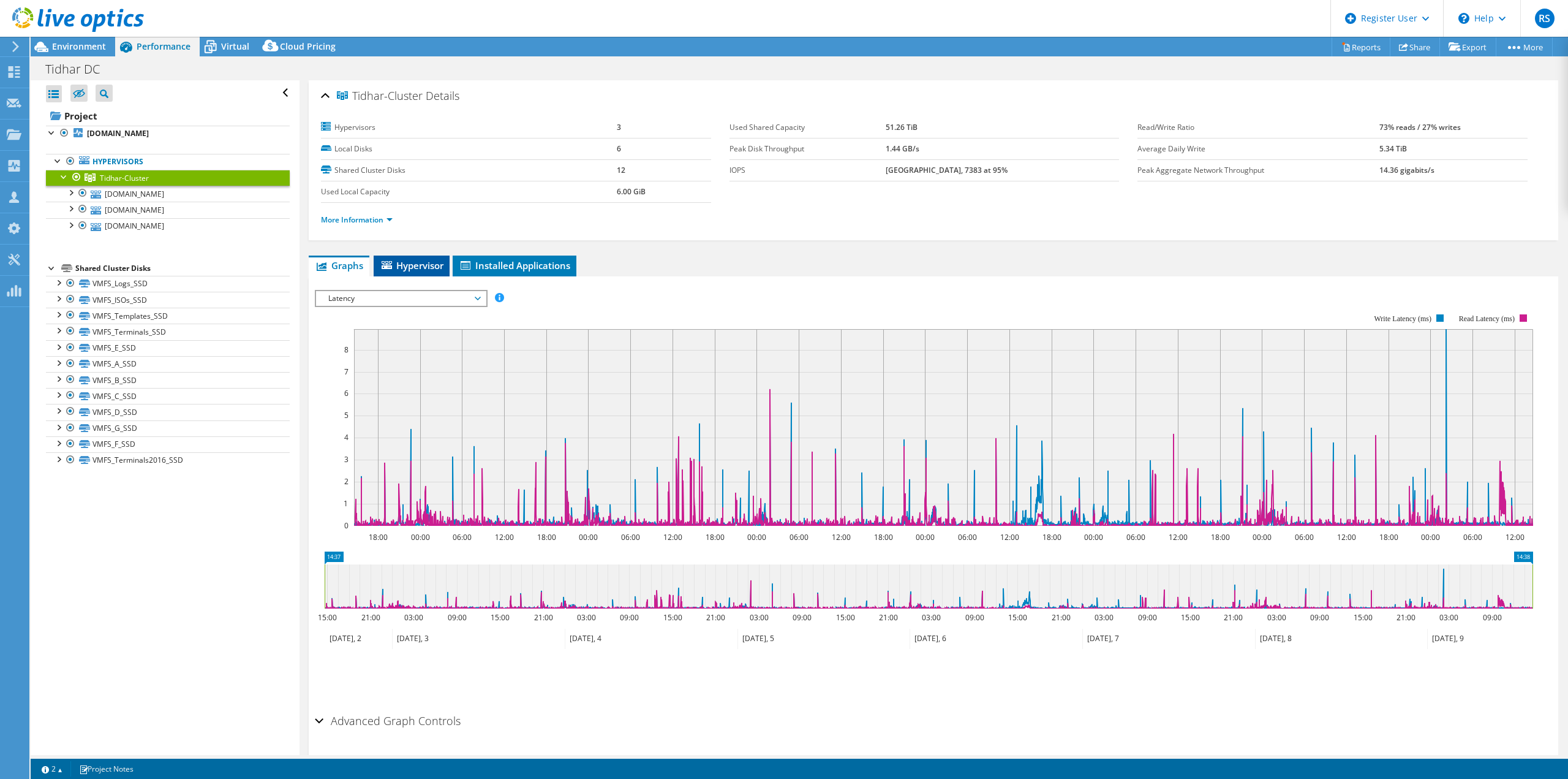
click at [408, 270] on span "Hypervisor" at bounding box center [411, 265] width 63 height 13
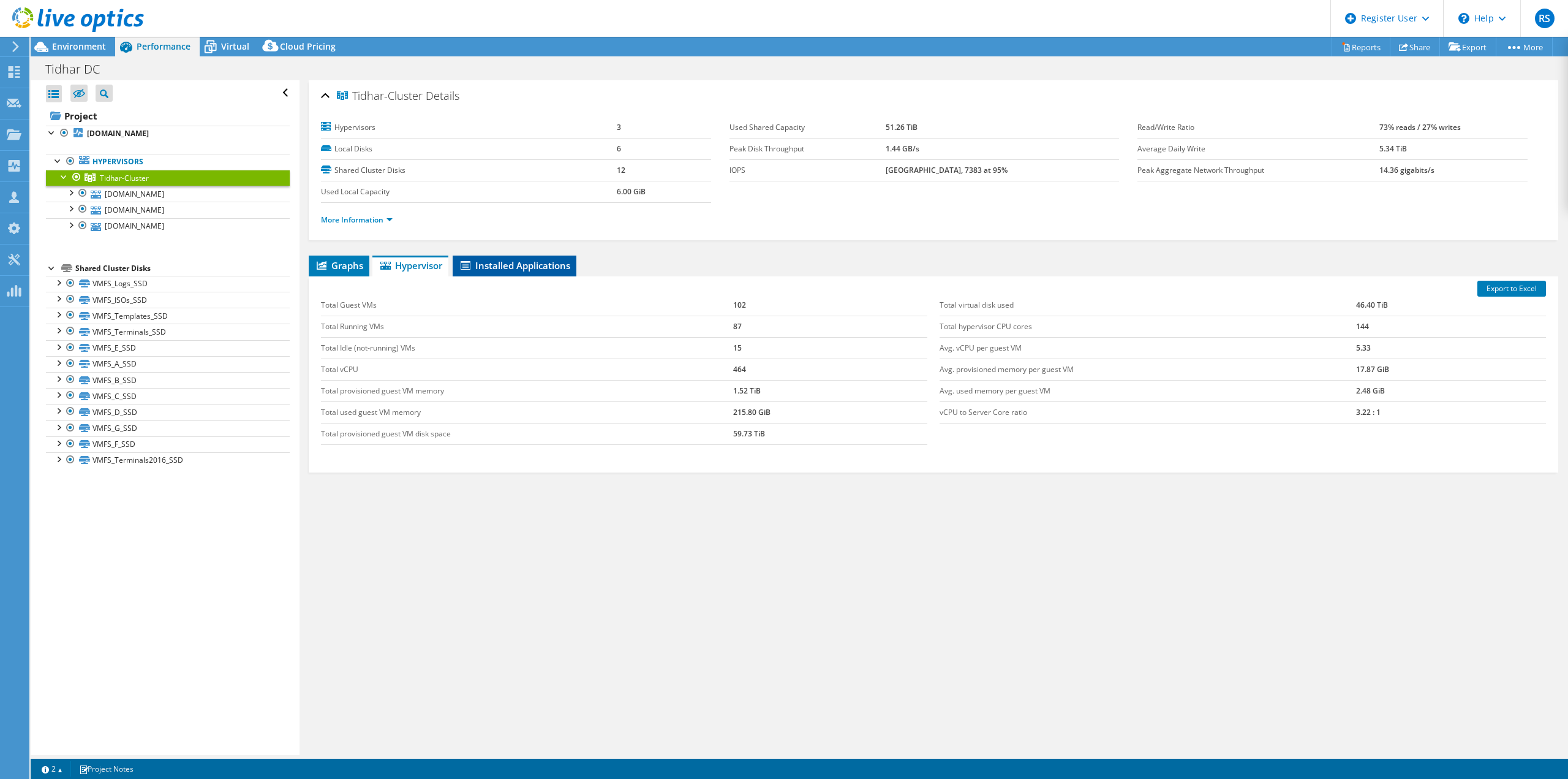
click at [539, 262] on span "Installed Applications" at bounding box center [514, 265] width 112 height 13
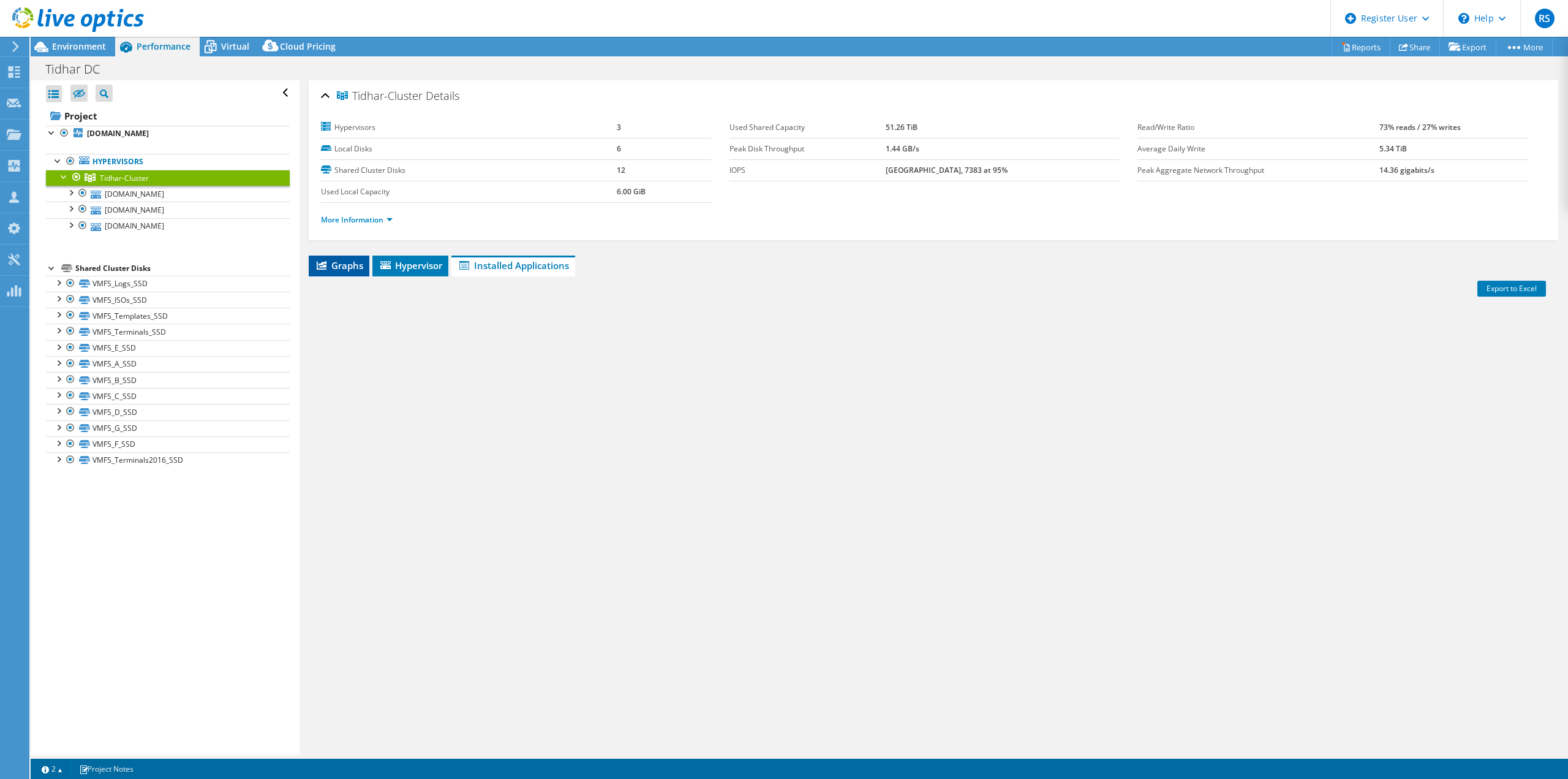
click at [337, 264] on span "Graphs" at bounding box center [339, 265] width 48 height 13
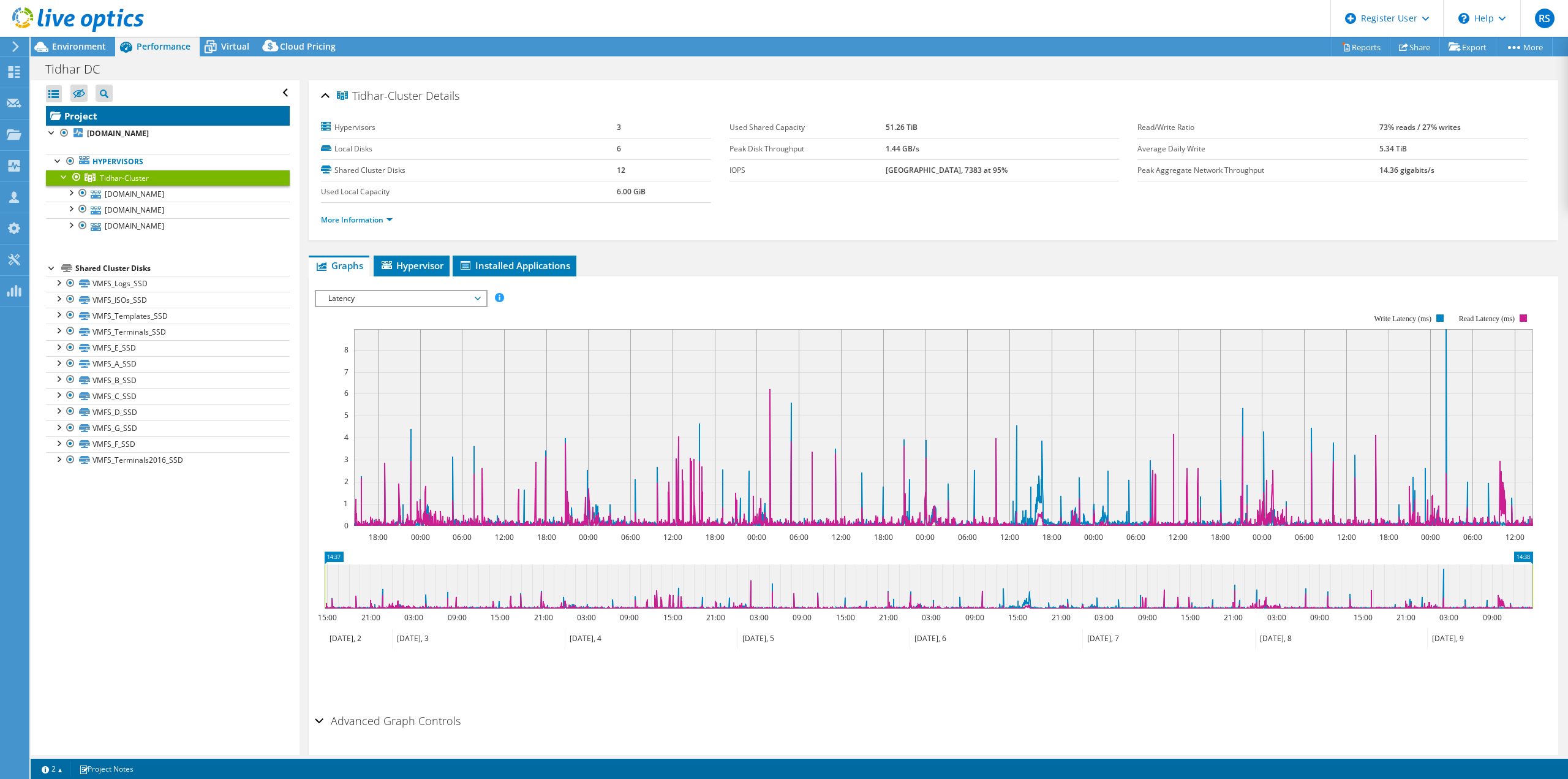
click at [75, 112] on link "Project" at bounding box center [168, 116] width 244 height 20
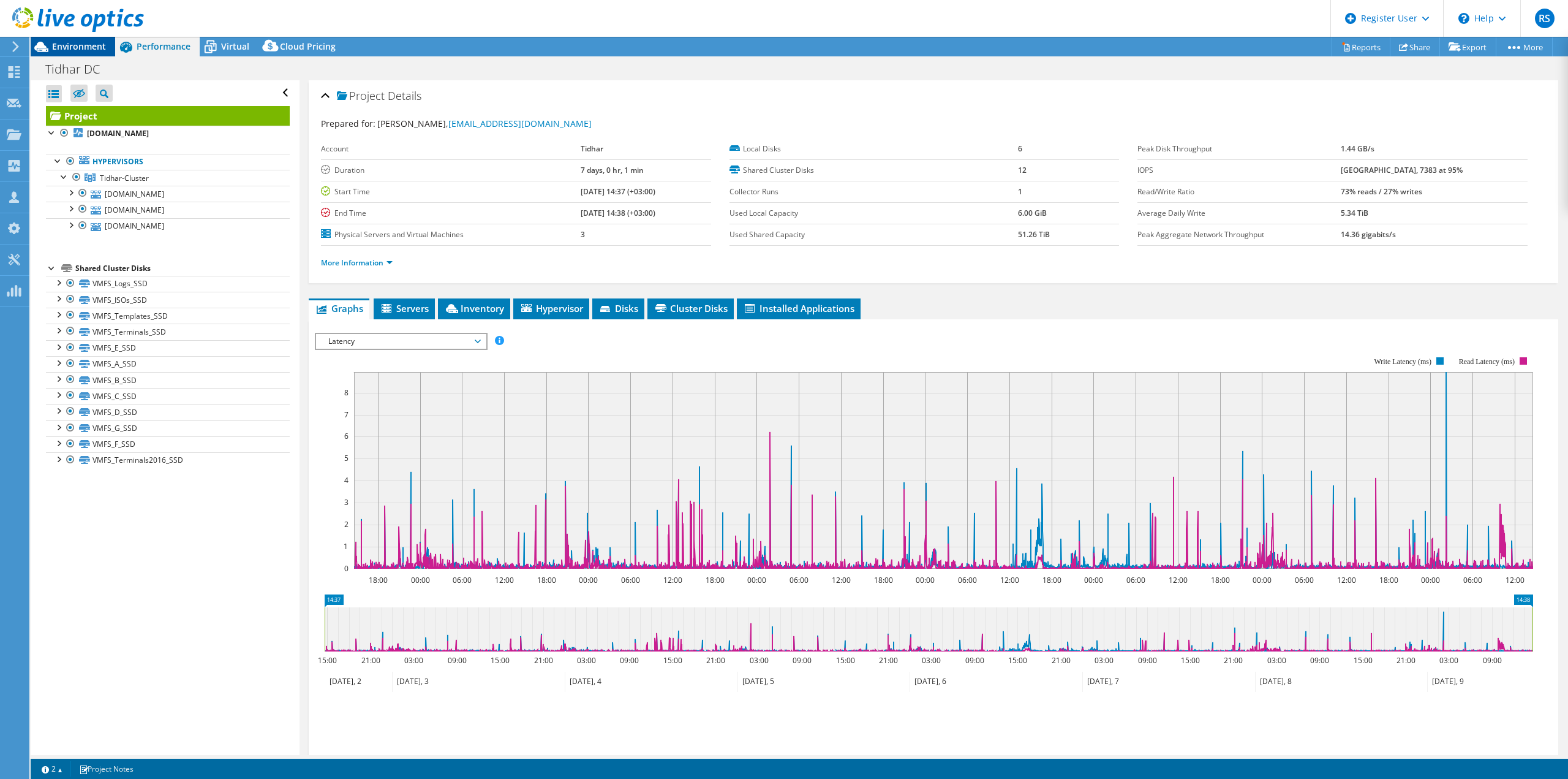
click at [86, 52] on div "Environment" at bounding box center [73, 46] width 84 height 20
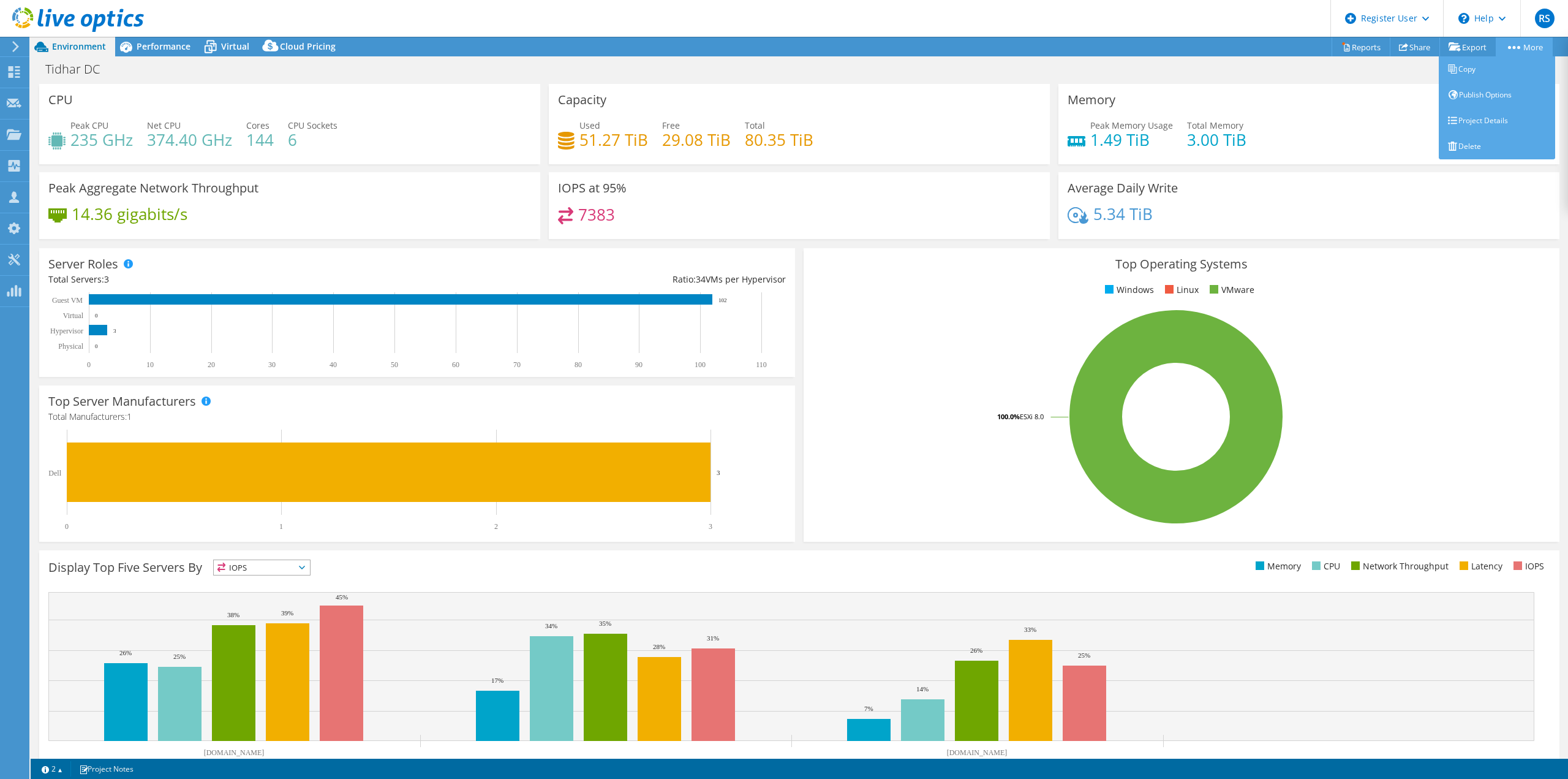
click at [1516, 44] on link "More" at bounding box center [1523, 47] width 57 height 19
click at [1499, 121] on link "Project Details" at bounding box center [1496, 120] width 116 height 26
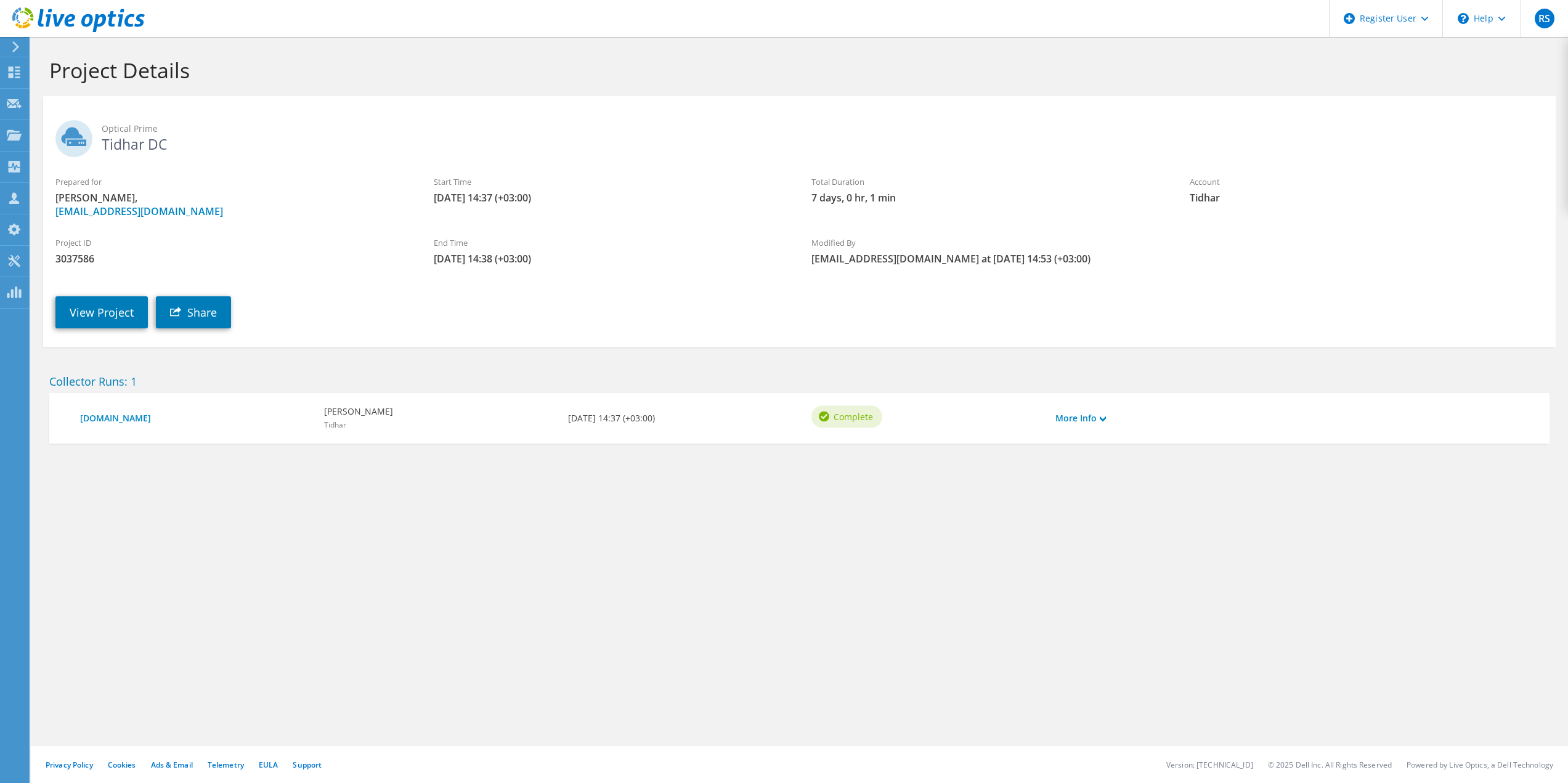
click at [70, 259] on span "3037586" at bounding box center [233, 258] width 354 height 13
copy span "3037586"
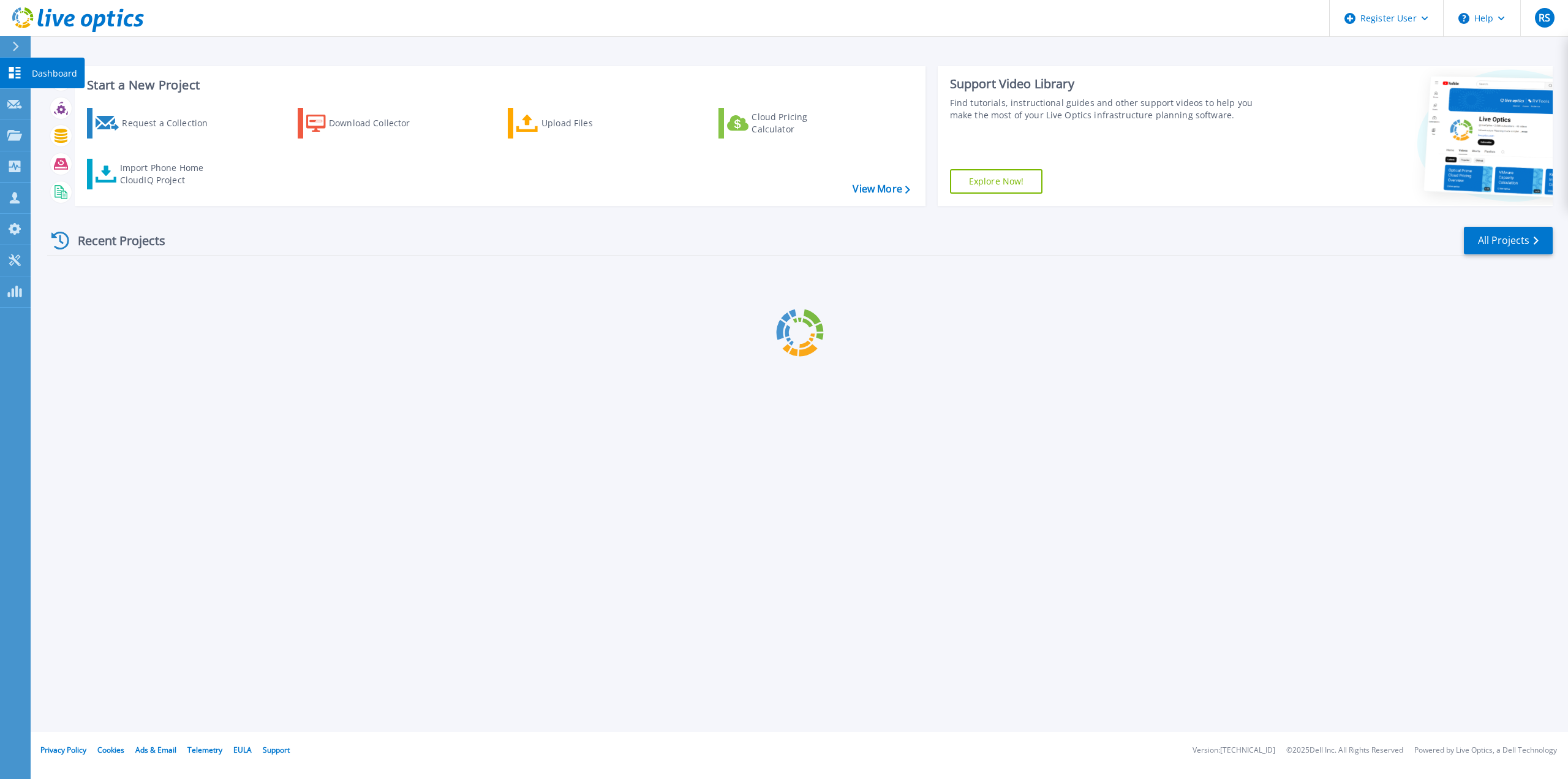
click at [21, 75] on icon at bounding box center [14, 72] width 15 height 12
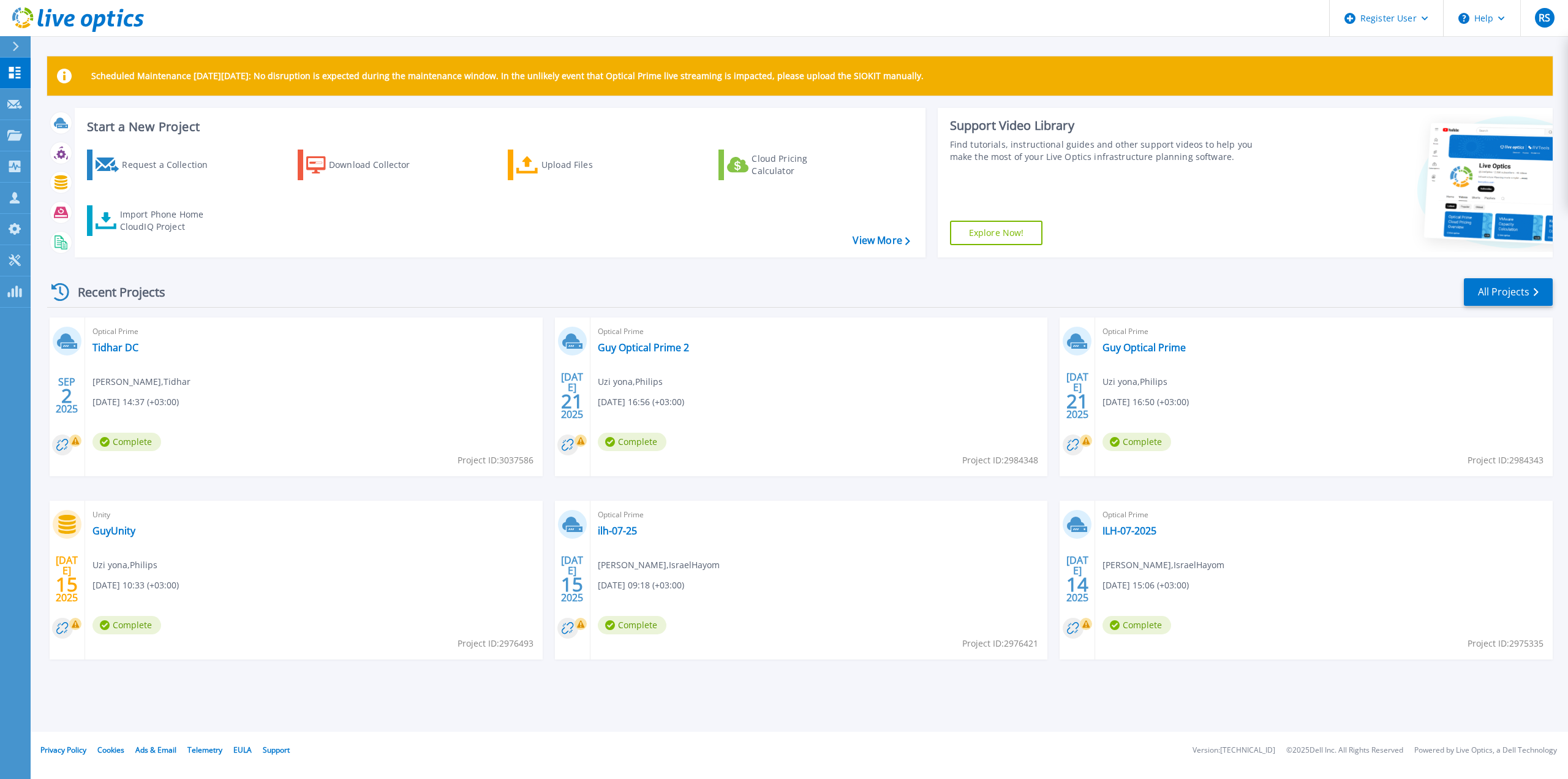
click at [105, 340] on div "Optical Prime Tidhar DC Gadi Cohen , Tidhar 09/02/2025, 14:37 (+03:00) Complete…" at bounding box center [313, 397] width 457 height 159
click at [112, 344] on link "Tidhar DC" at bounding box center [115, 347] width 46 height 13
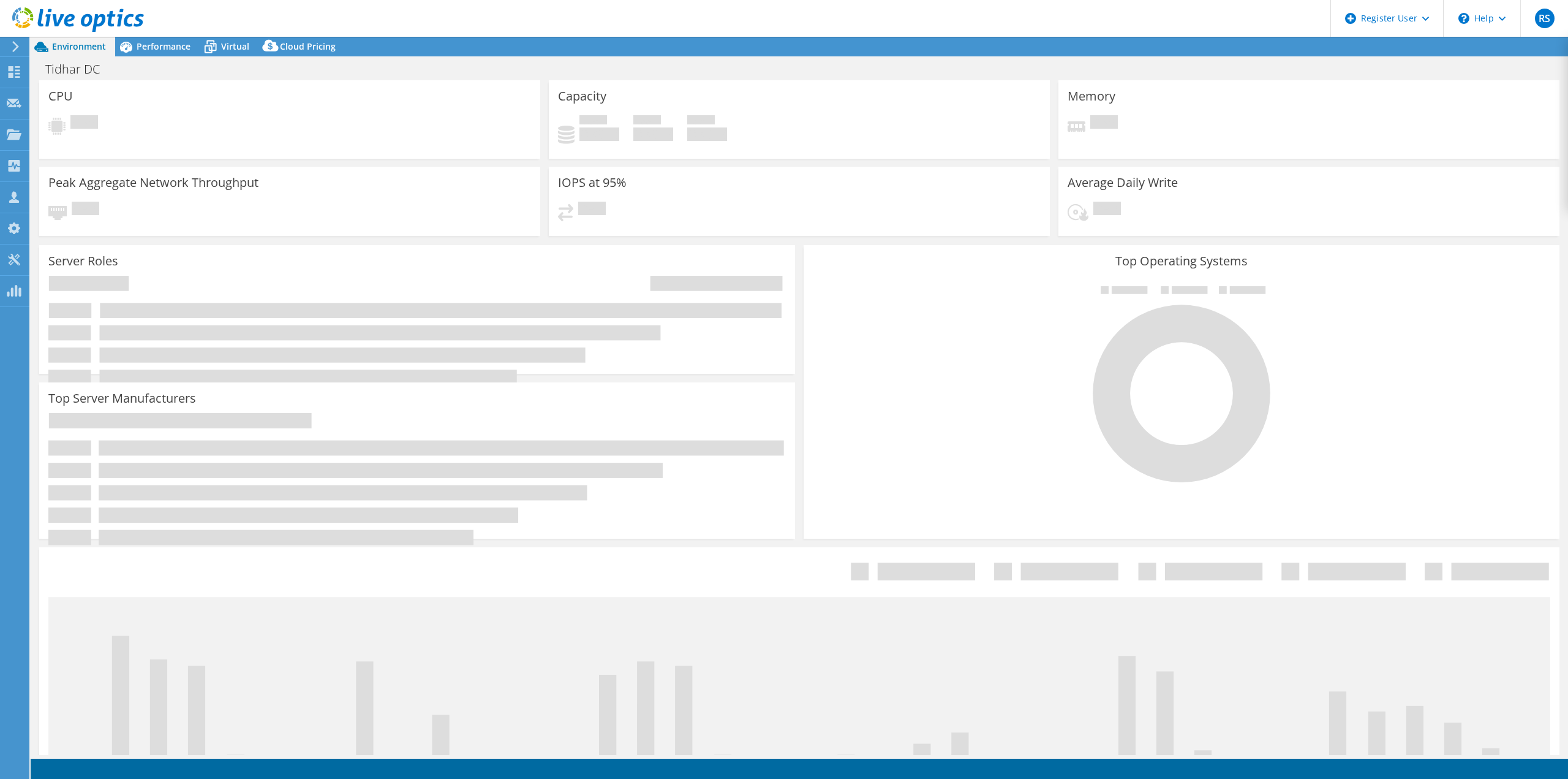
select select "USD"
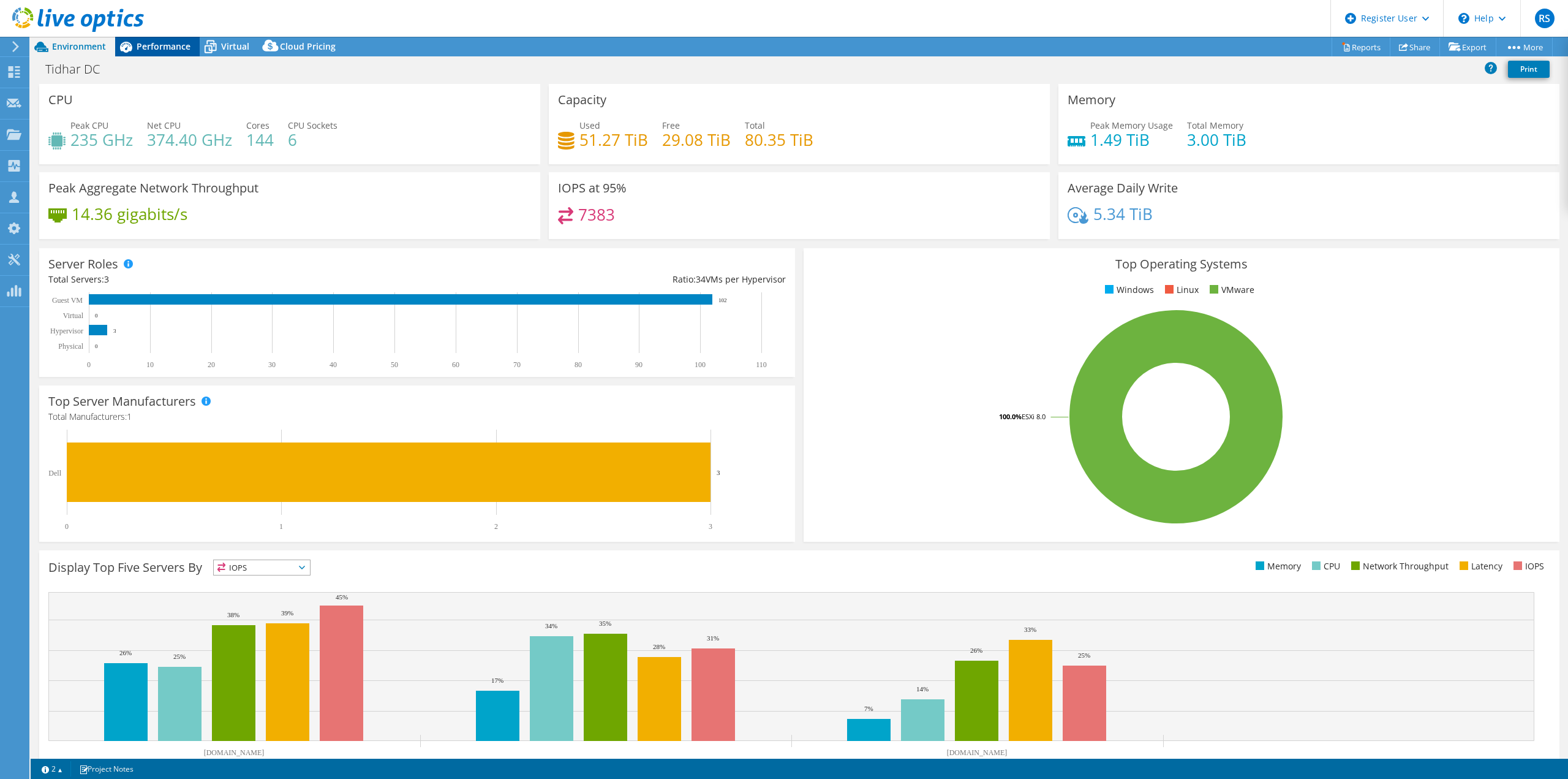
click at [152, 49] on span "Performance" at bounding box center [163, 46] width 54 height 12
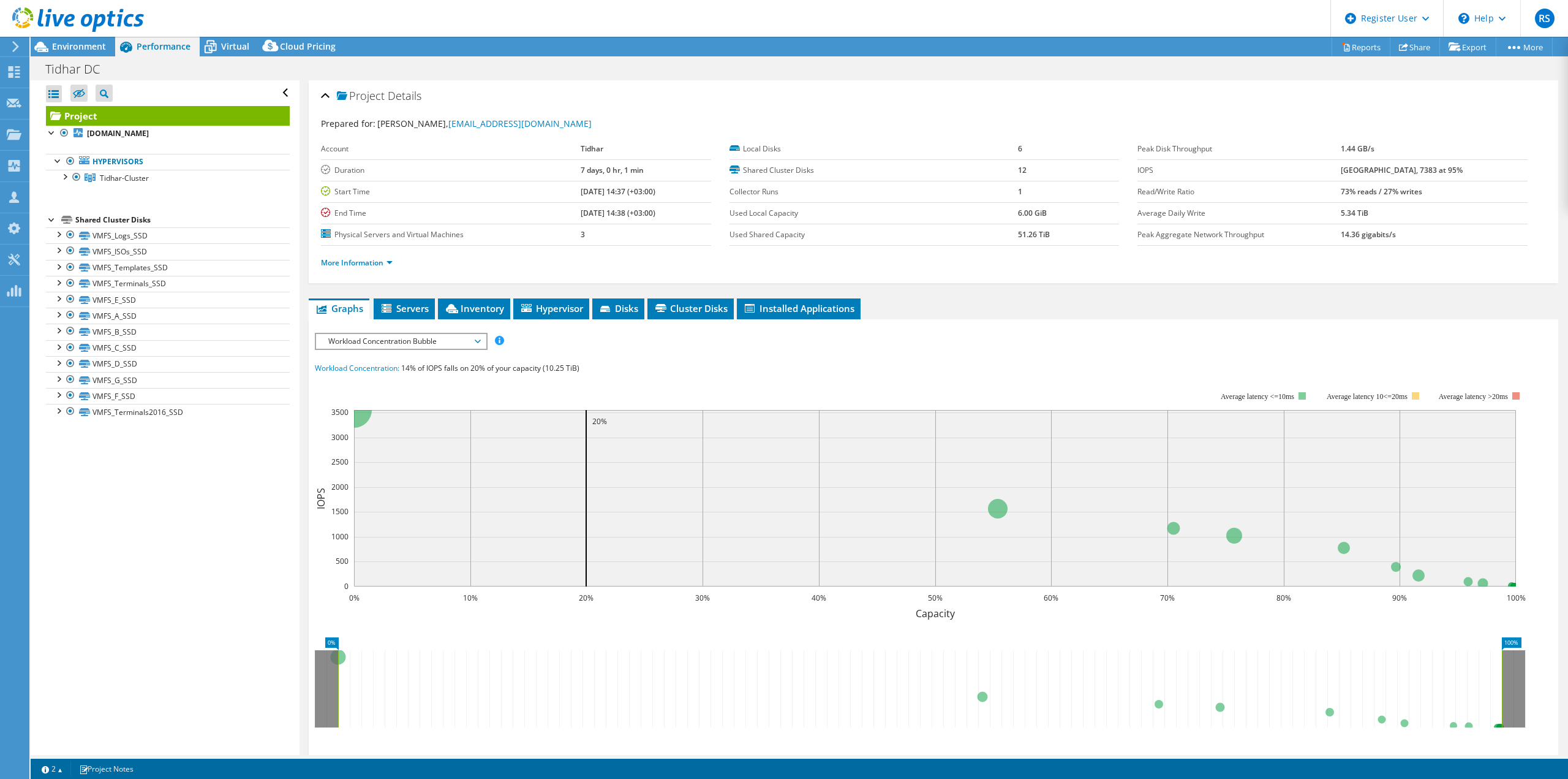
click at [349, 343] on span "Workload Concentration Bubble" at bounding box center [400, 341] width 157 height 15
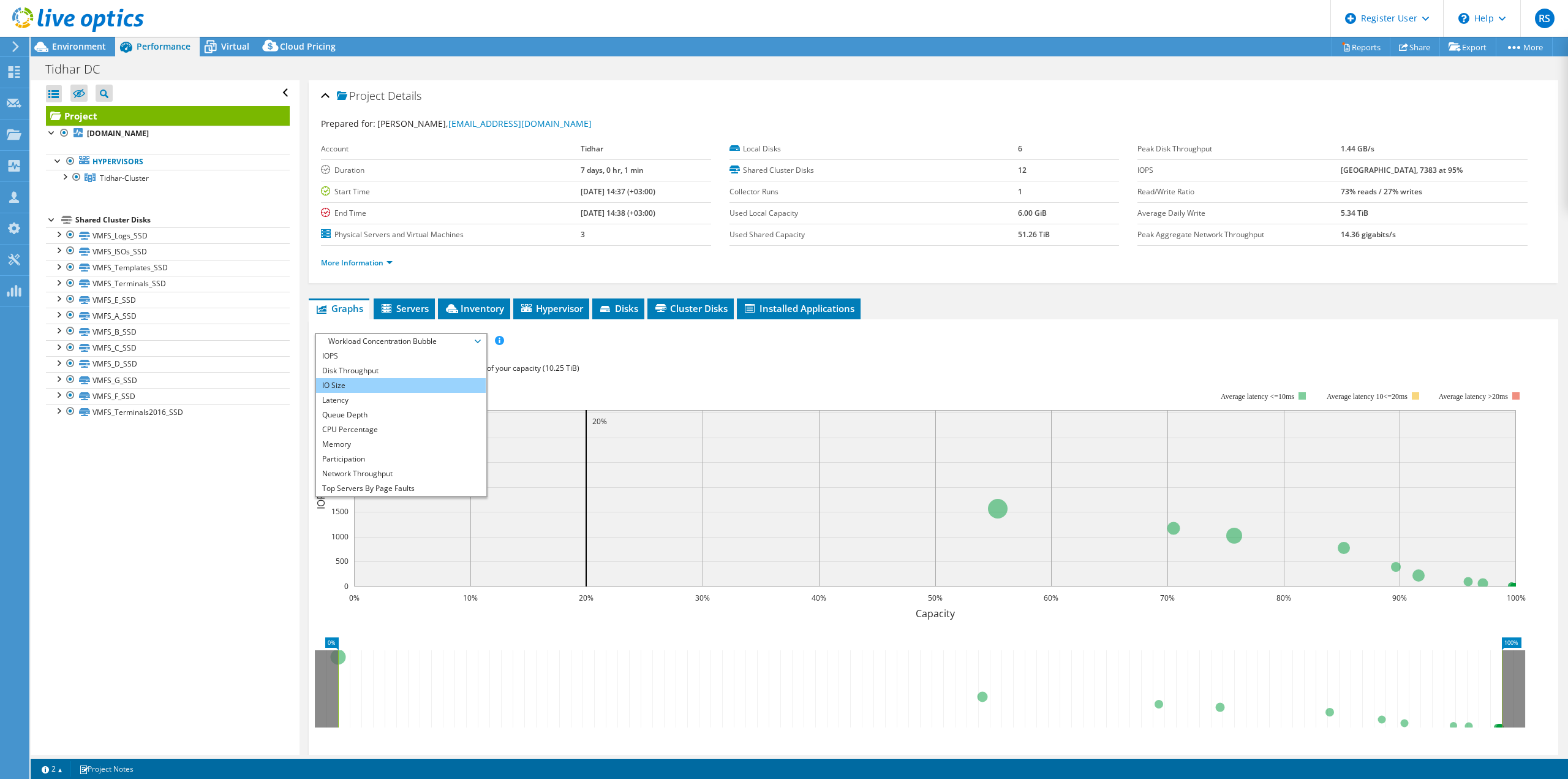
click at [353, 388] on li "IO Size" at bounding box center [400, 385] width 170 height 15
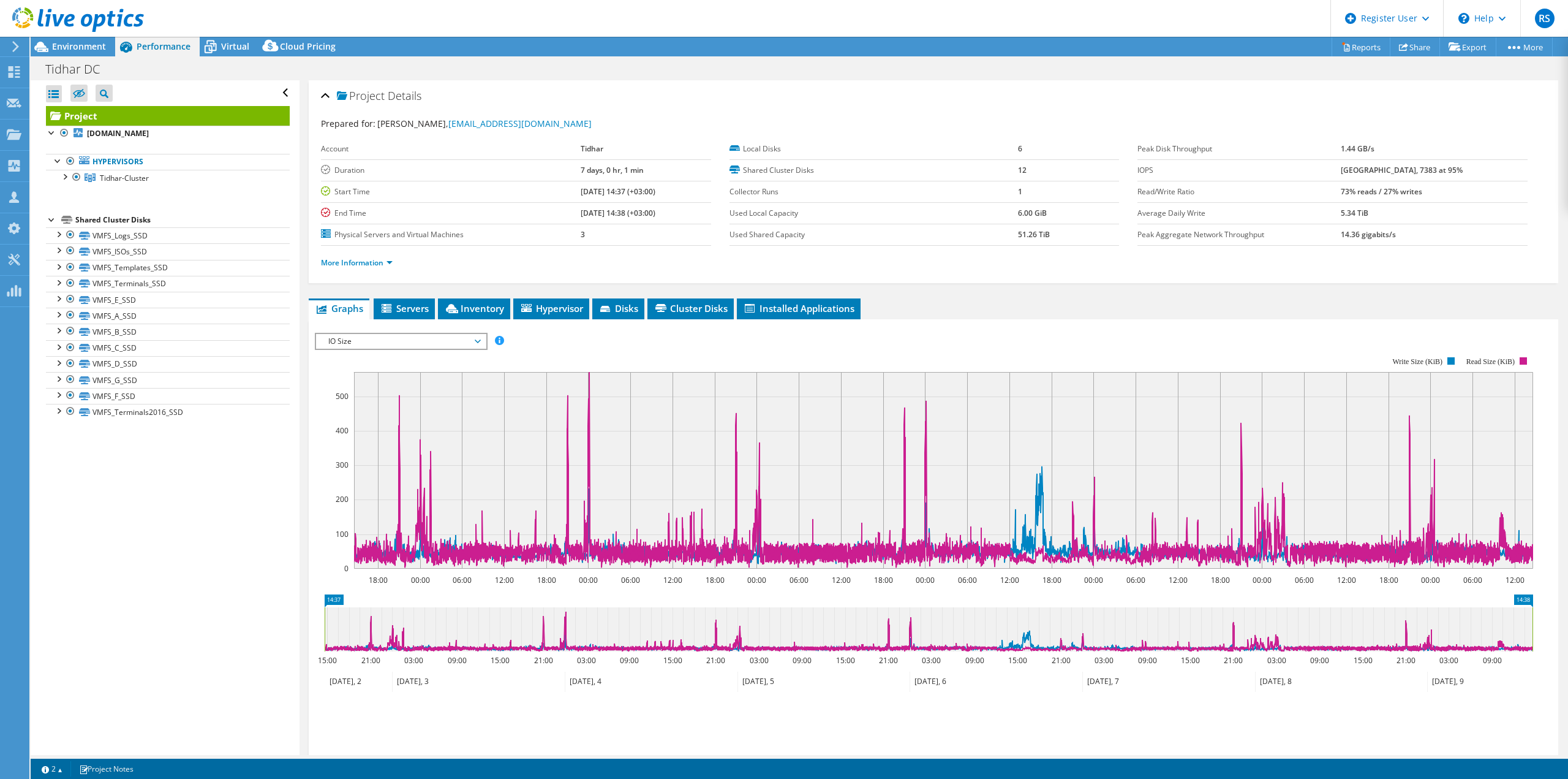
click at [380, 343] on span "IO Size" at bounding box center [400, 341] width 157 height 15
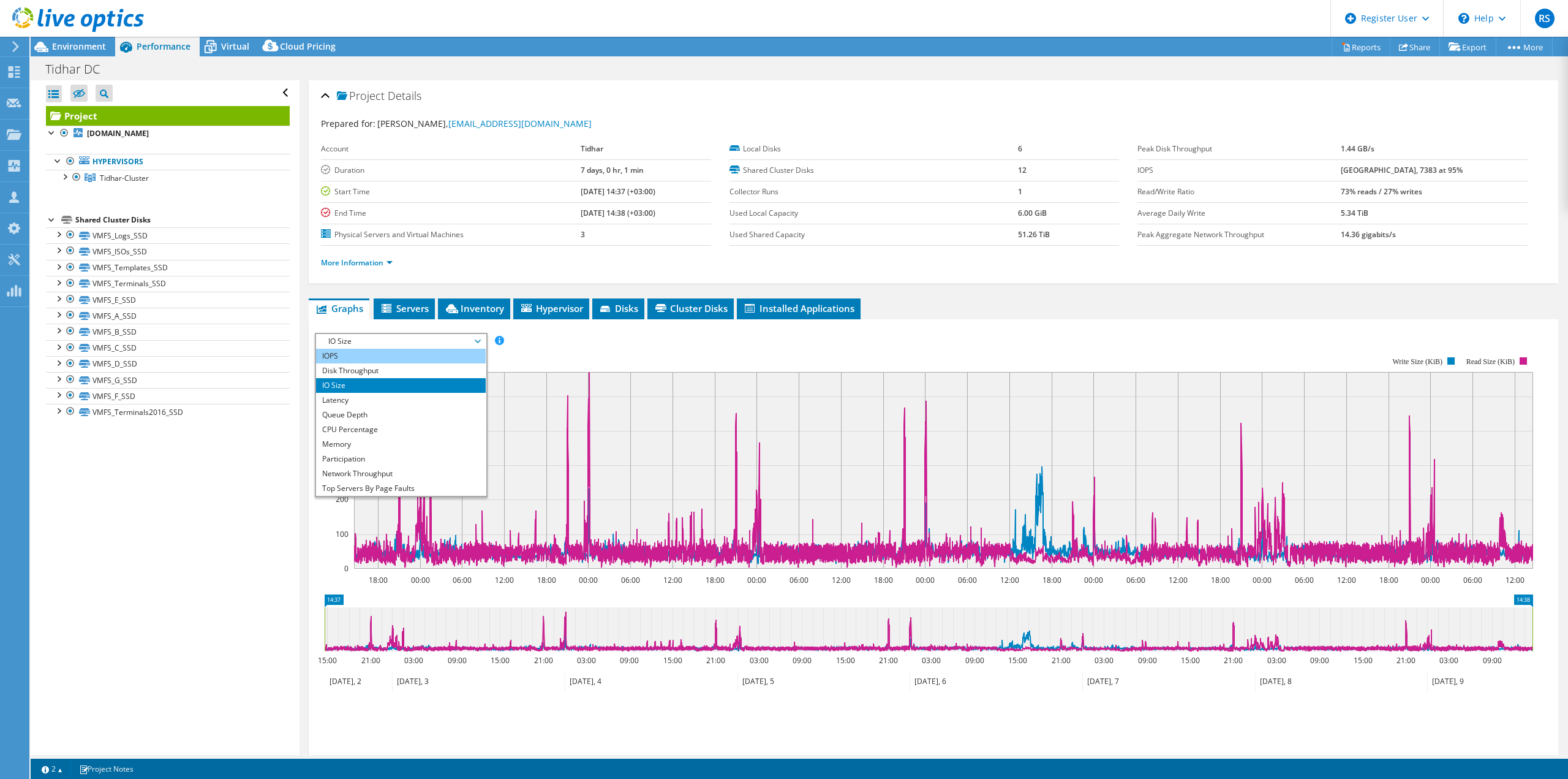
click at [358, 355] on li "IOPS" at bounding box center [400, 356] width 170 height 15
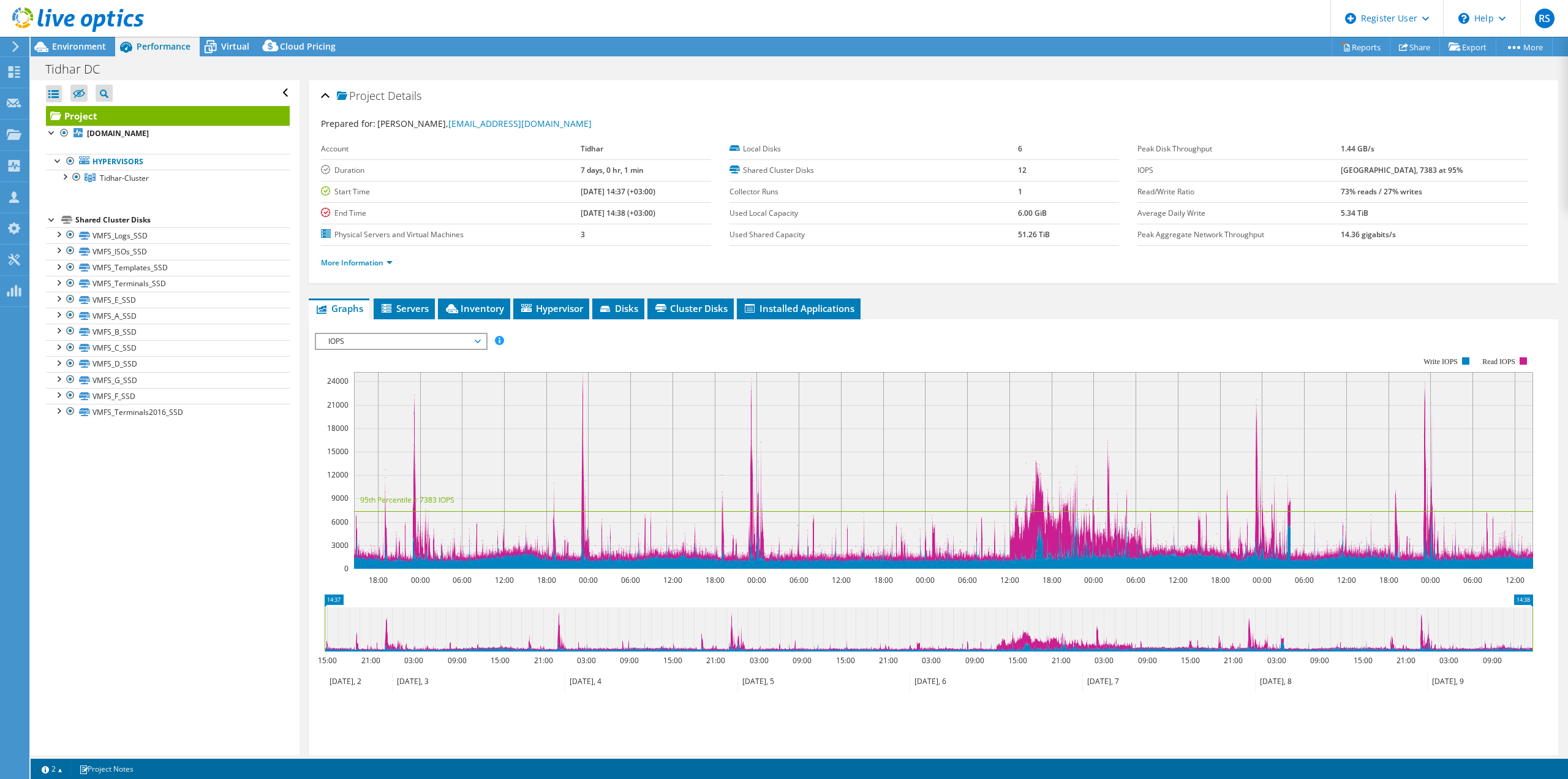
click at [78, 38] on div at bounding box center [72, 20] width 144 height 41
click at [77, 41] on span "Environment" at bounding box center [79, 46] width 54 height 12
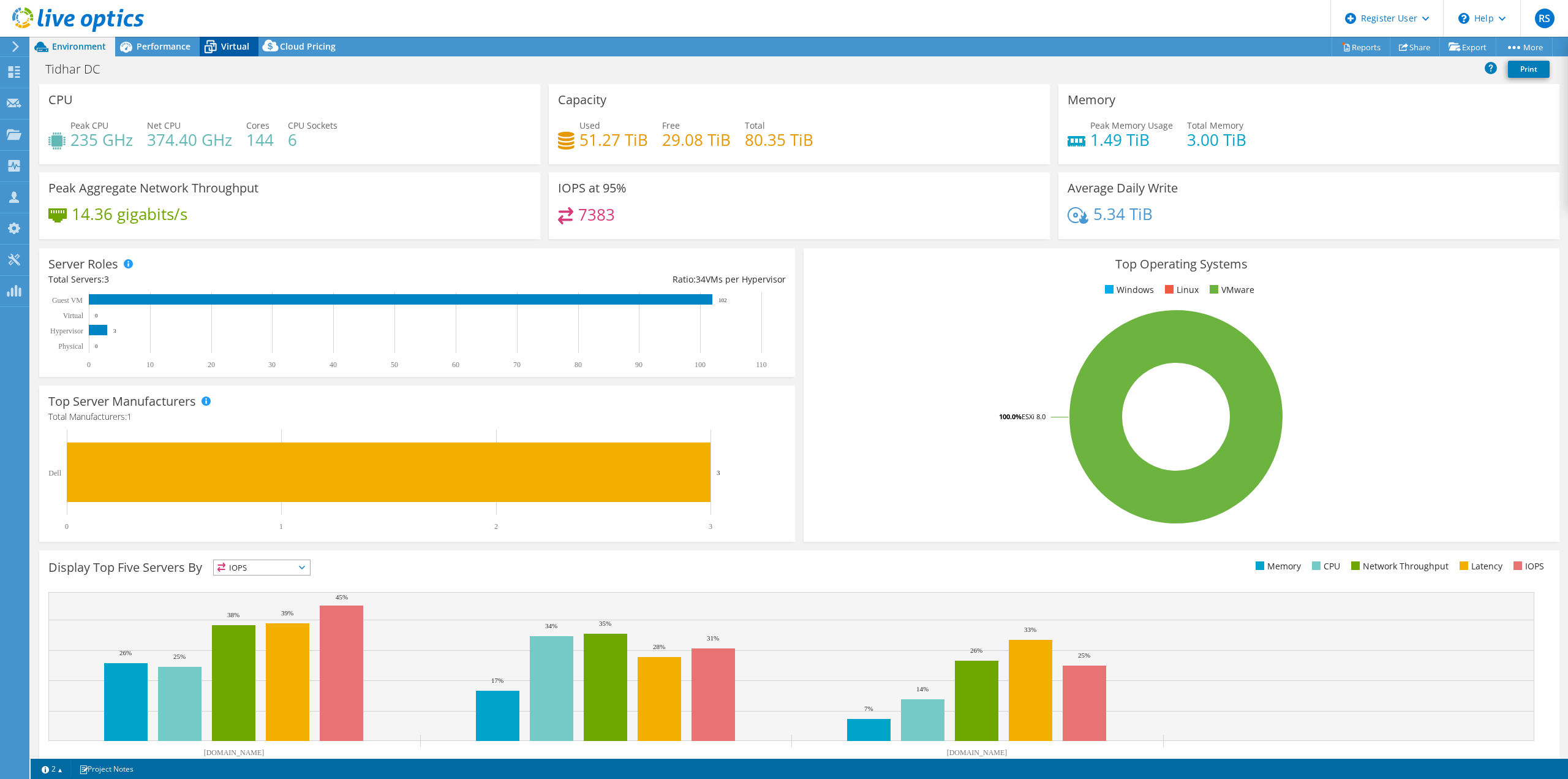
click at [217, 46] on icon at bounding box center [209, 46] width 21 height 21
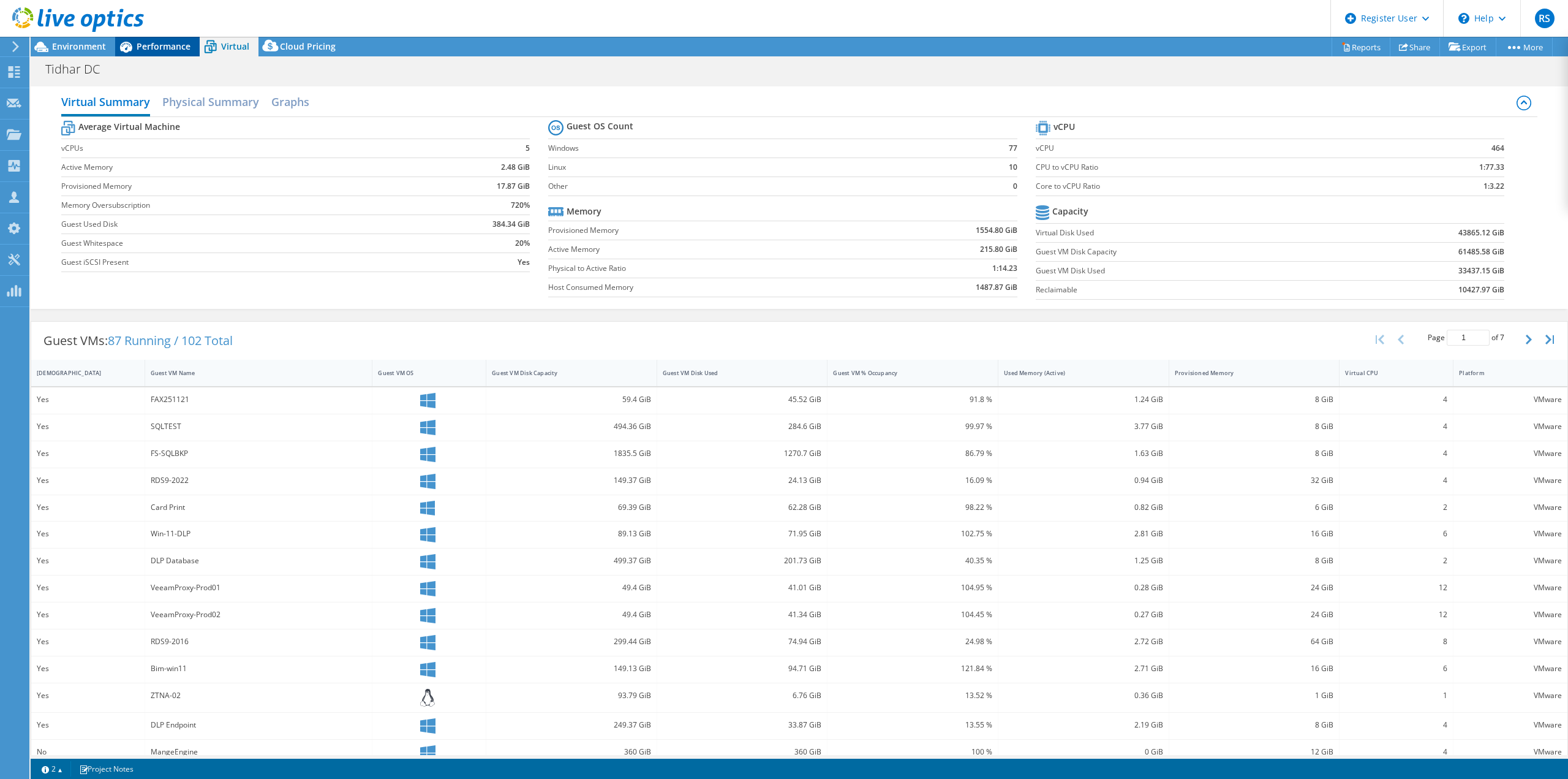
click at [185, 48] on span "Performance" at bounding box center [163, 46] width 54 height 12
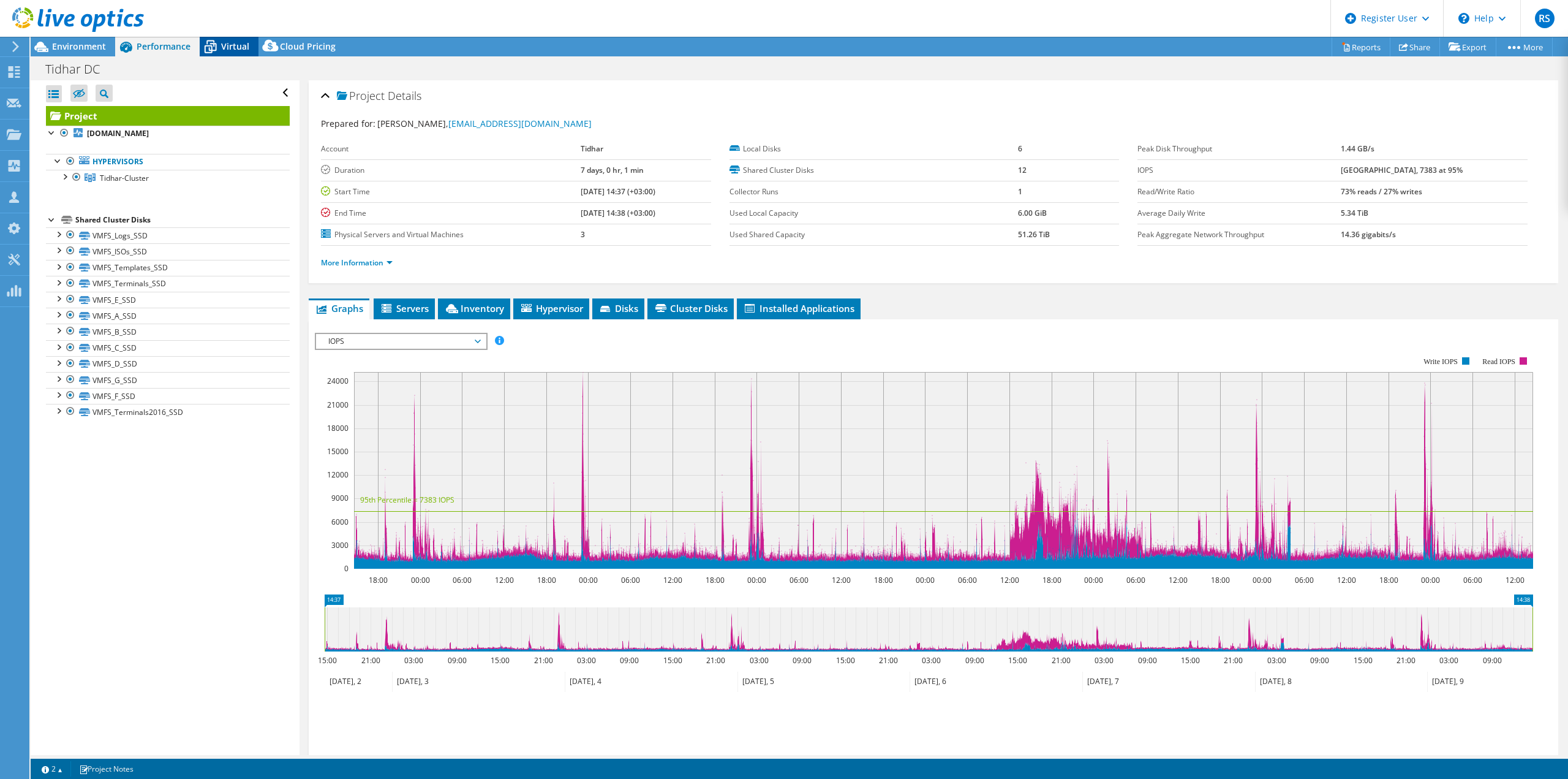
click at [220, 44] on icon at bounding box center [209, 46] width 21 height 21
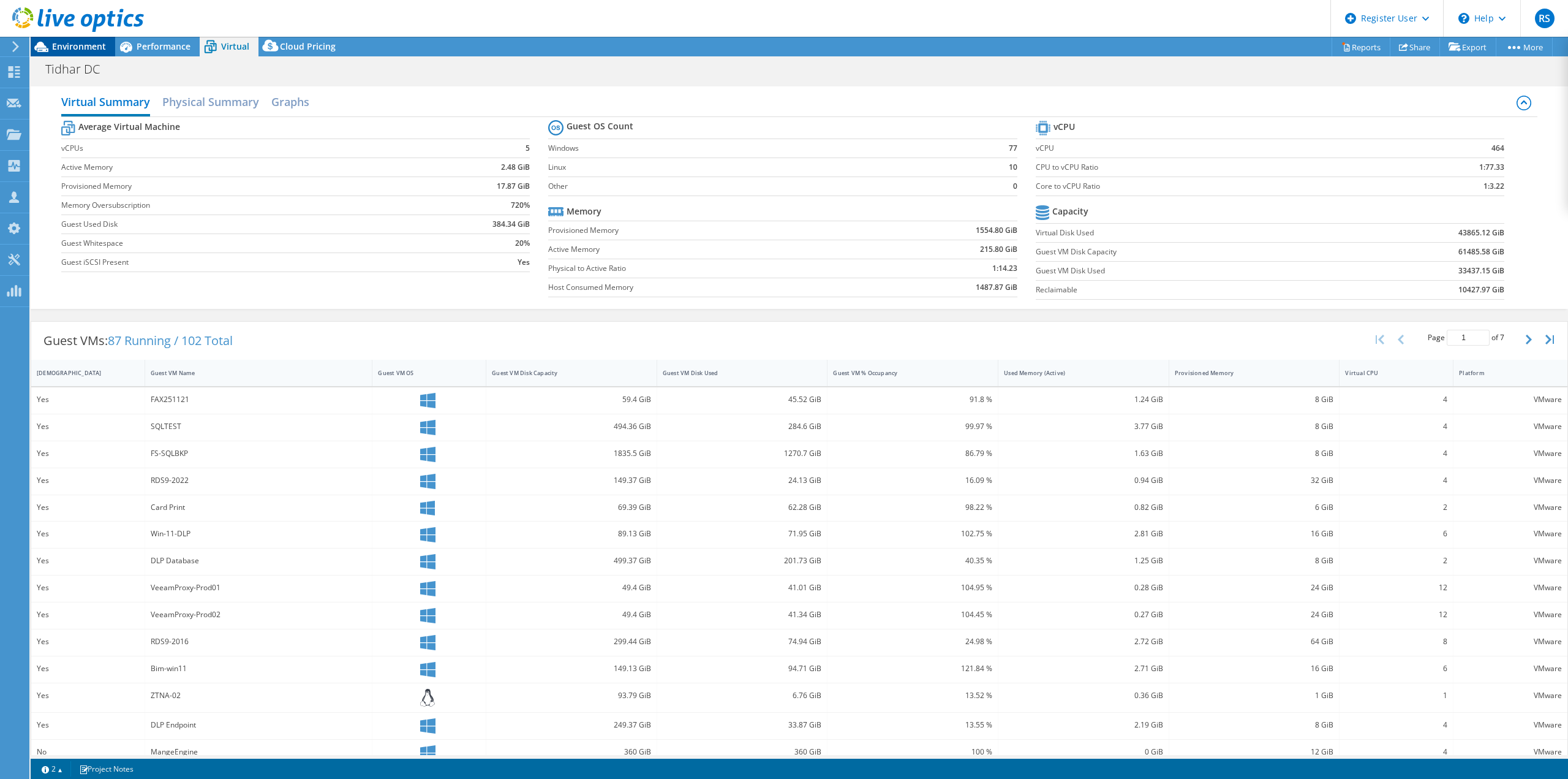
click at [70, 48] on span "Environment" at bounding box center [79, 46] width 54 height 12
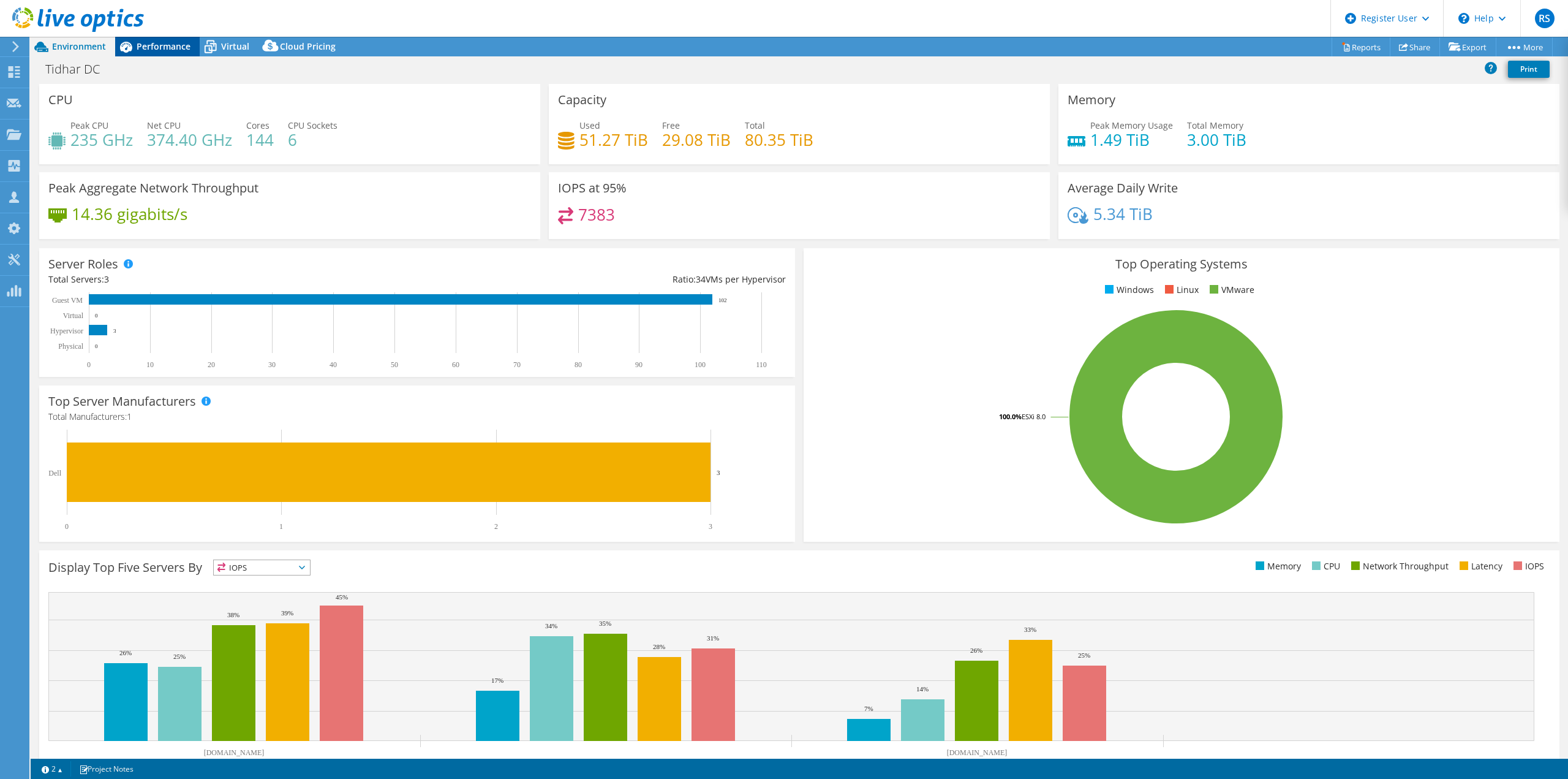
drag, startPoint x: 161, startPoint y: 38, endPoint x: 162, endPoint y: 45, distance: 7.1
click at [162, 40] on div "Performance" at bounding box center [157, 46] width 84 height 20
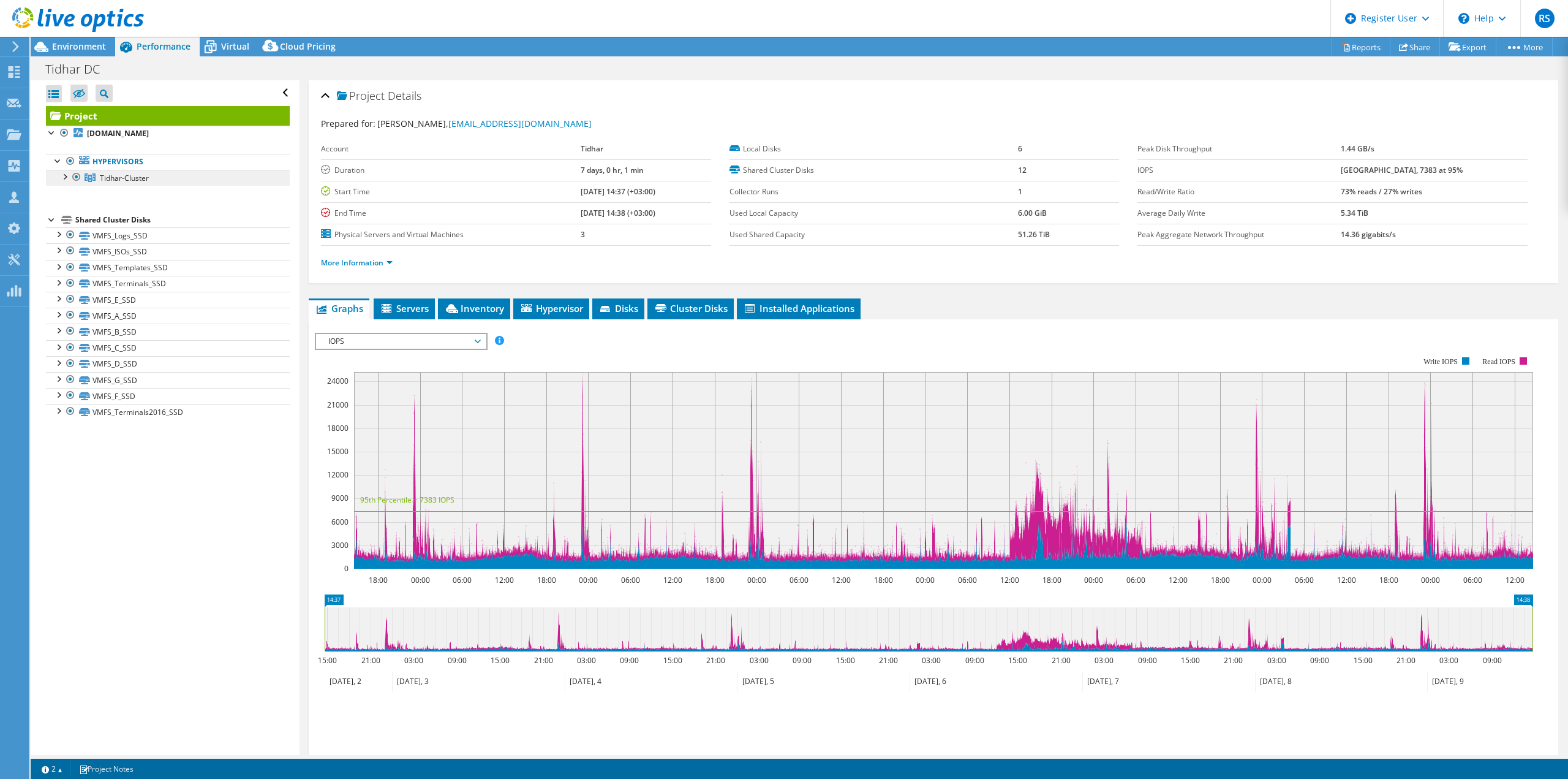
click at [125, 183] on link "Tidhar-Cluster" at bounding box center [168, 178] width 244 height 16
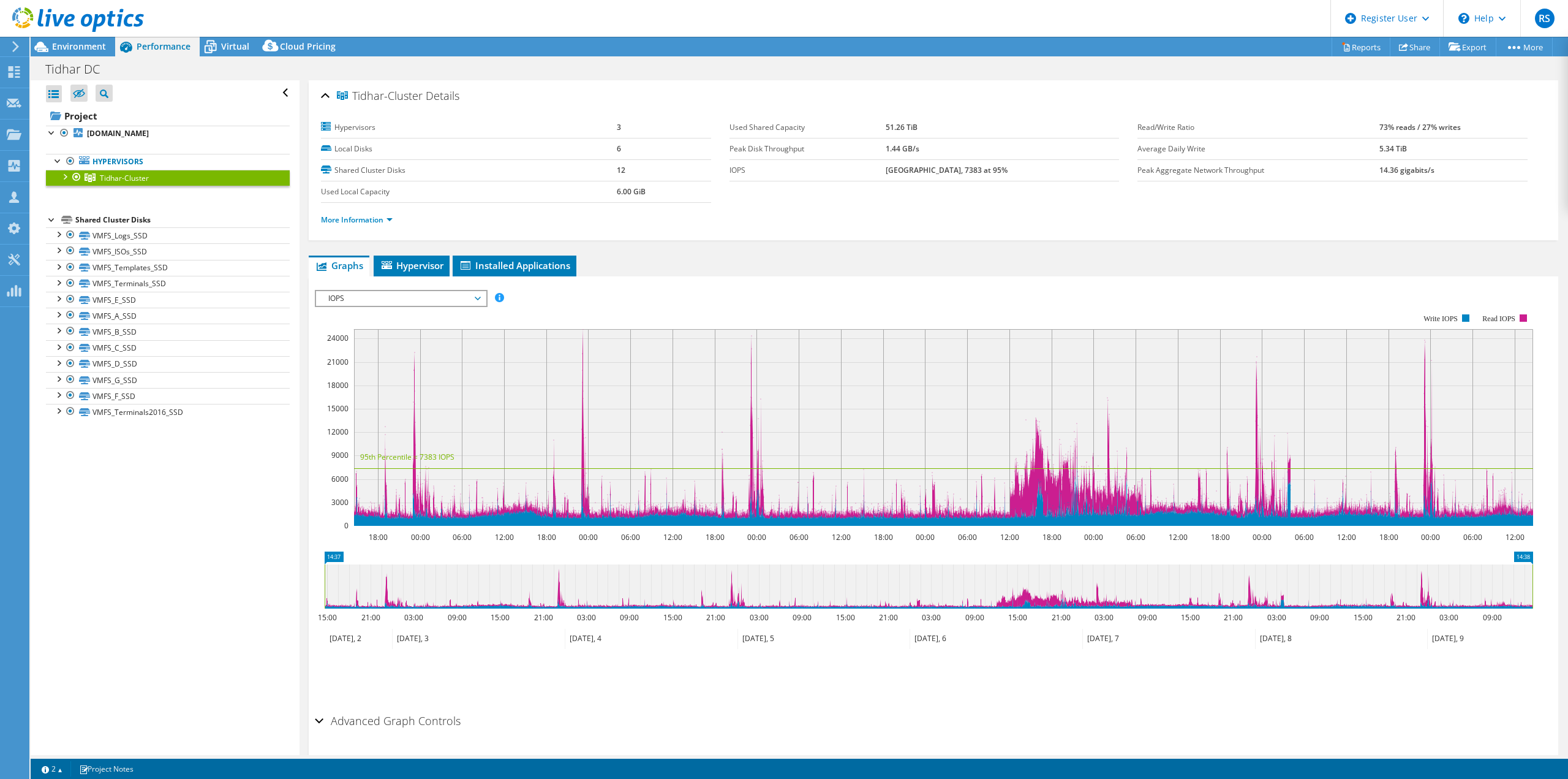
click at [66, 177] on div at bounding box center [64, 176] width 13 height 13
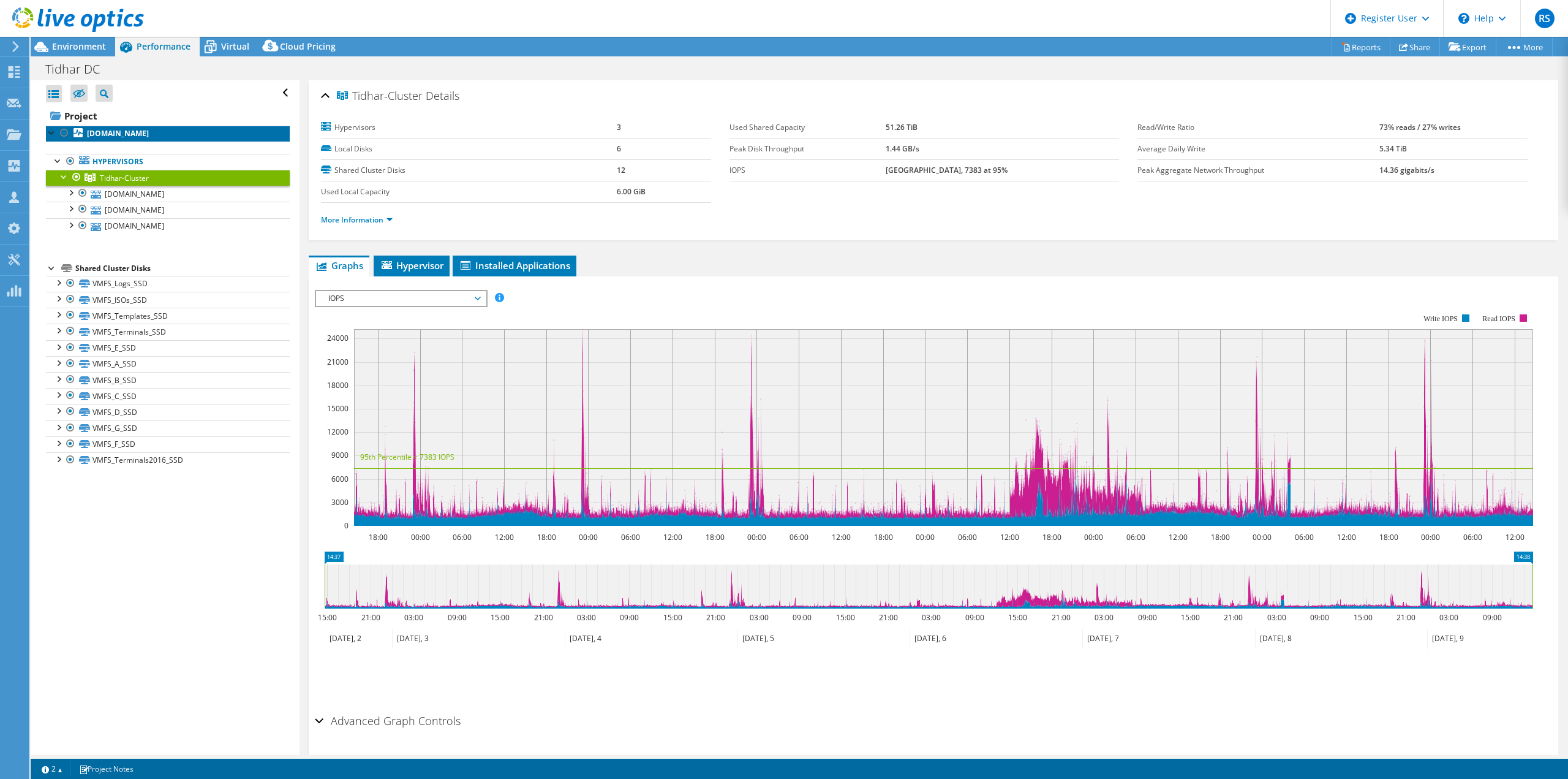
click at [113, 131] on b "[DOMAIN_NAME]" at bounding box center [117, 133] width 62 height 10
